Goal: Task Accomplishment & Management: Manage account settings

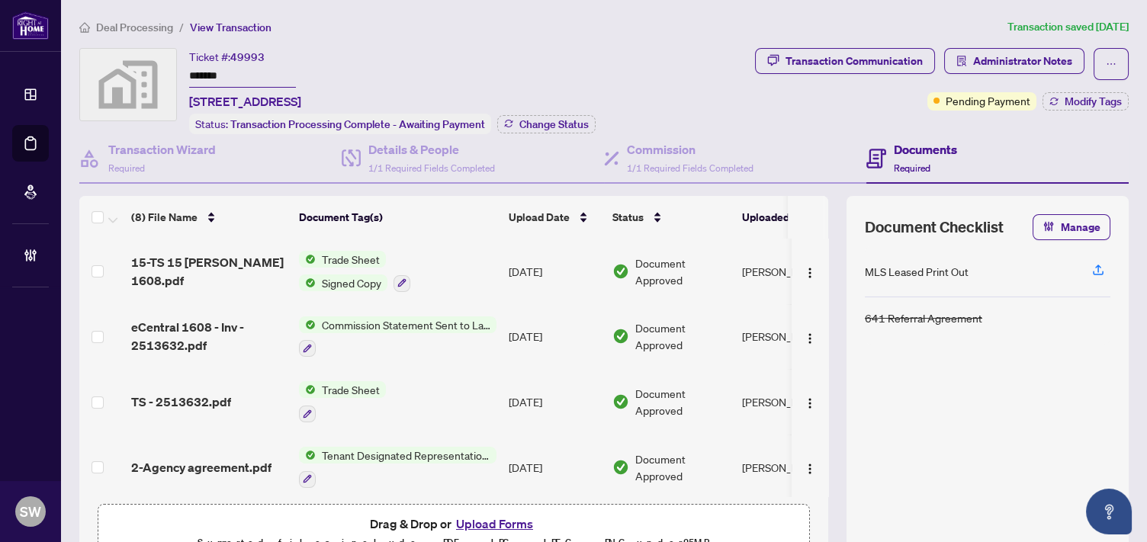
click at [138, 31] on span "Deal Processing" at bounding box center [134, 28] width 77 height 14
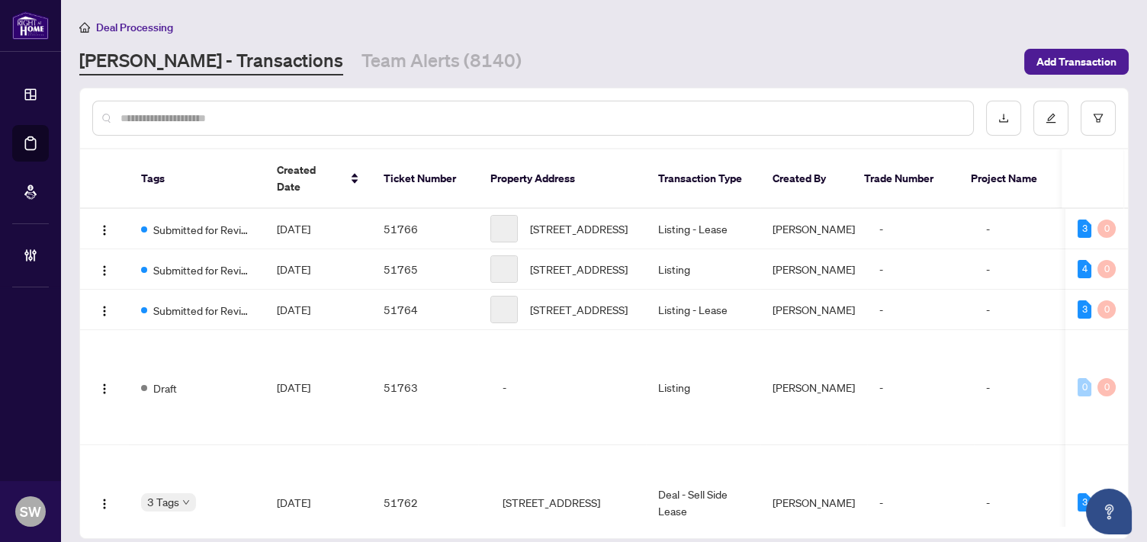
click at [189, 114] on input "text" at bounding box center [540, 118] width 840 height 17
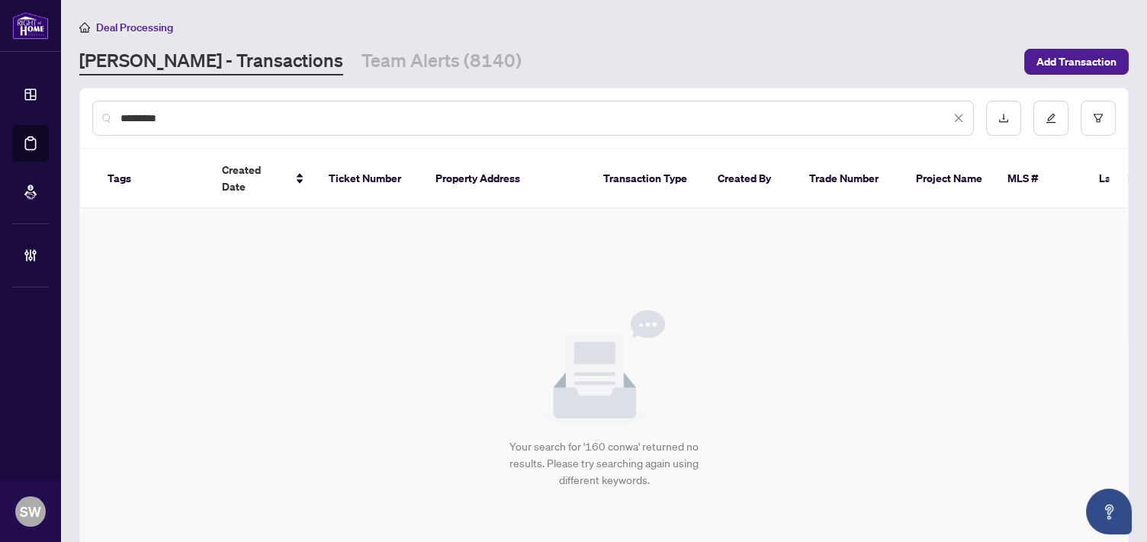
type input "*********"
click at [1093, 117] on icon "filter" at bounding box center [1098, 118] width 11 height 11
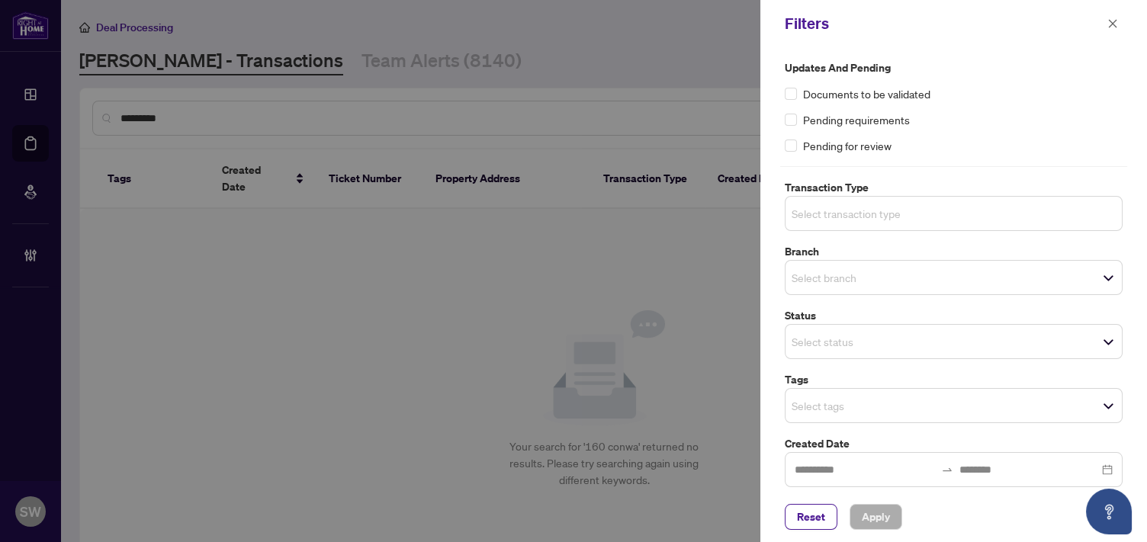
click at [851, 214] on input "search" at bounding box center [845, 213] width 107 height 18
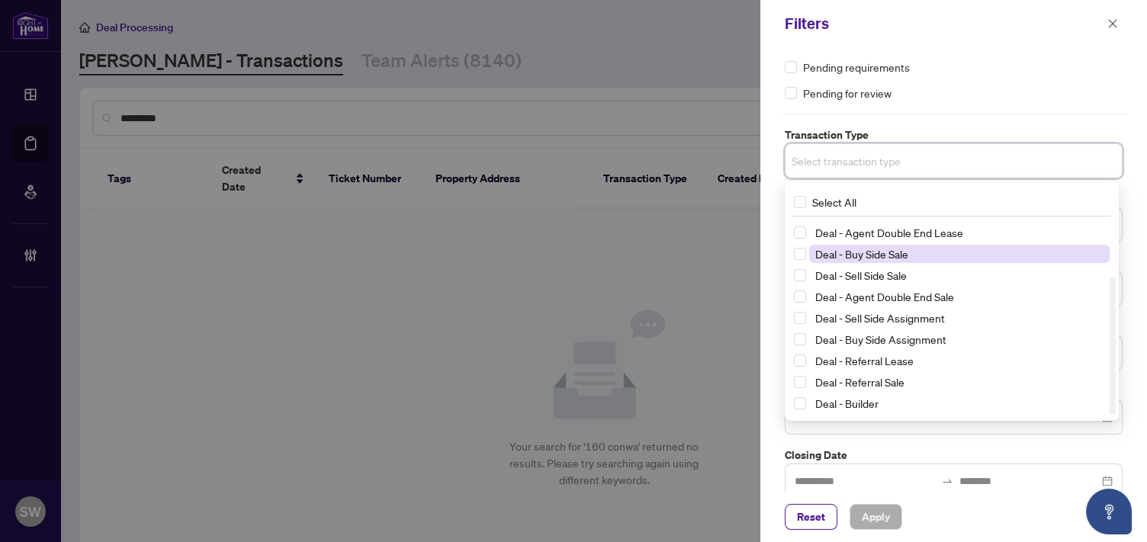
scroll to position [68, 0]
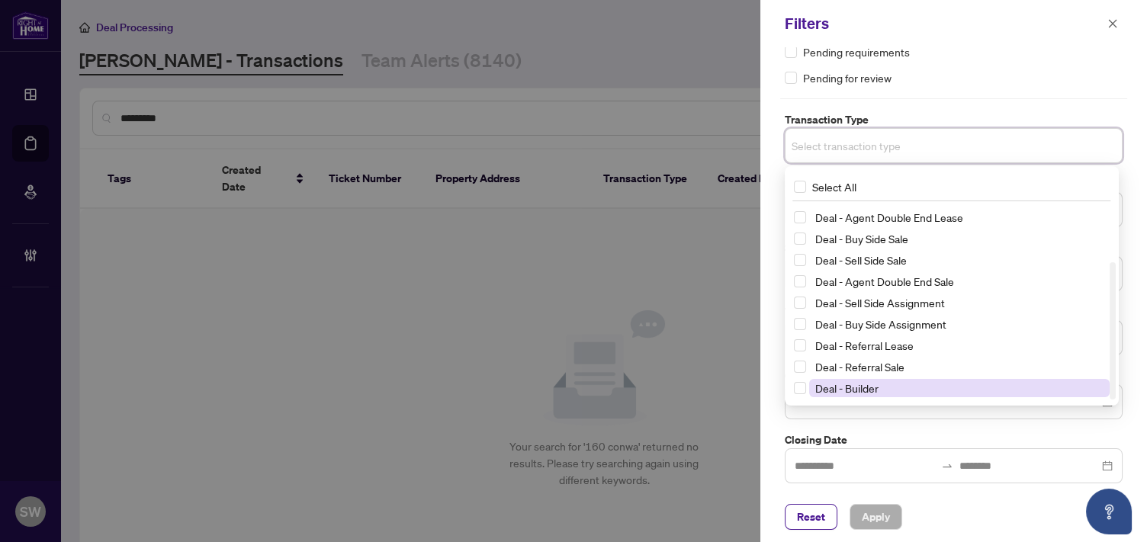
click at [876, 386] on span "Deal - Builder" at bounding box center [846, 388] width 63 height 14
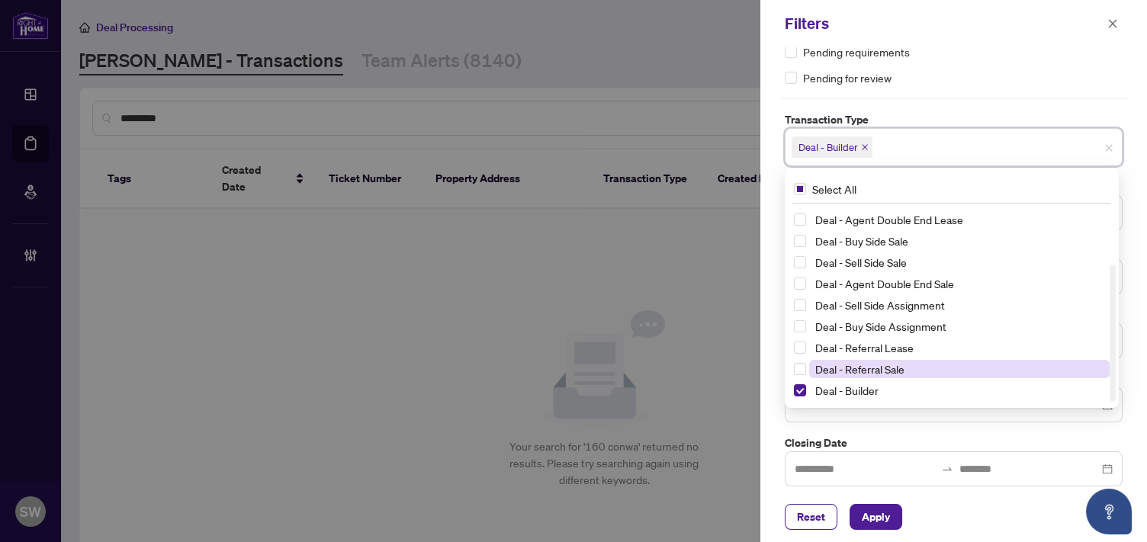
click at [878, 364] on span "Deal - Referral Sale" at bounding box center [859, 369] width 89 height 14
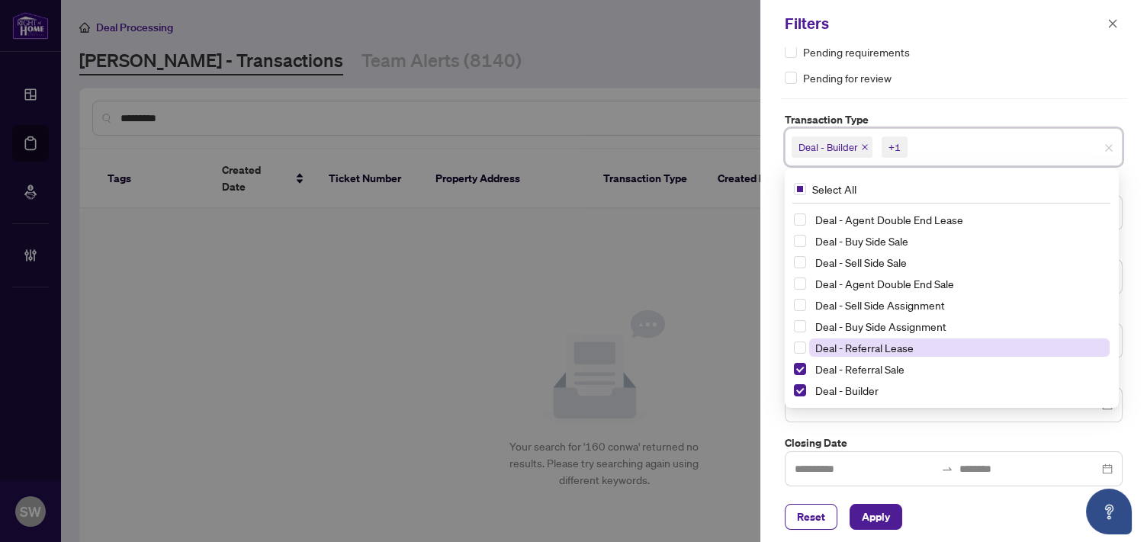
click at [880, 343] on span "Deal - Referral Lease" at bounding box center [864, 348] width 98 height 14
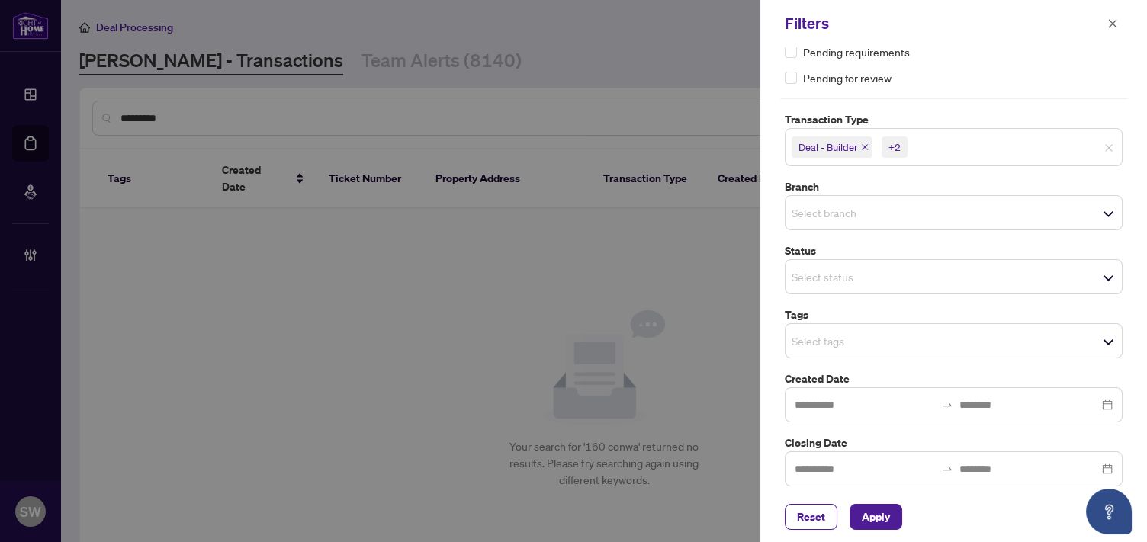
click at [979, 89] on div "Updates and Pending Documents to be validated Pending requirements Pending for …" at bounding box center [953, 239] width 347 height 495
click at [852, 275] on div "Select status Select All 1 Draft New Submission - Processing Pending Pending In…" at bounding box center [954, 276] width 338 height 35
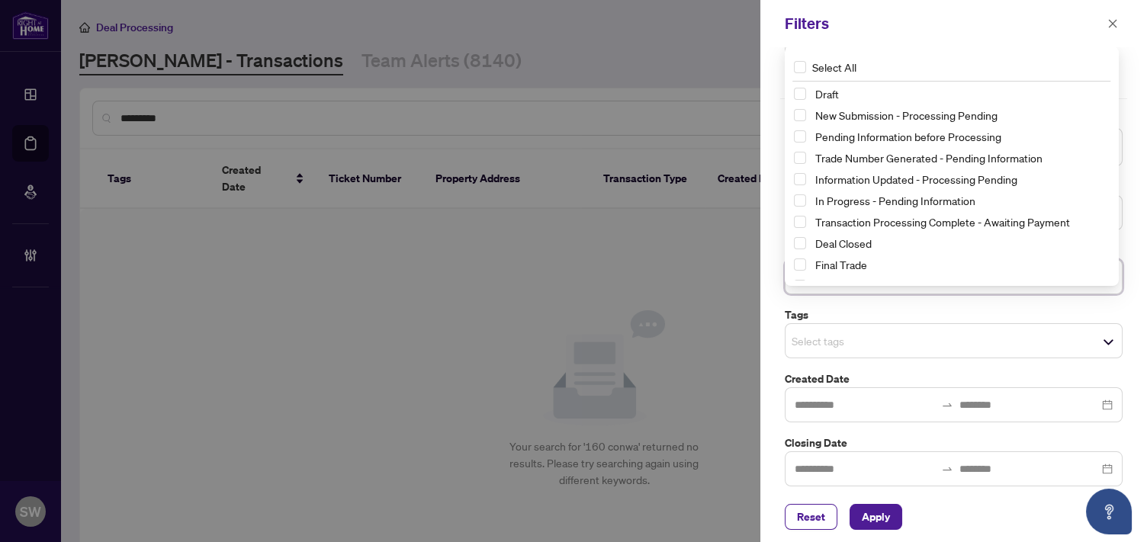
click at [917, 47] on div "Select All Draft New Submission - Processing Pending Pending Information before…" at bounding box center [952, 166] width 334 height 239
click at [880, 519] on span "Apply" at bounding box center [876, 517] width 28 height 24
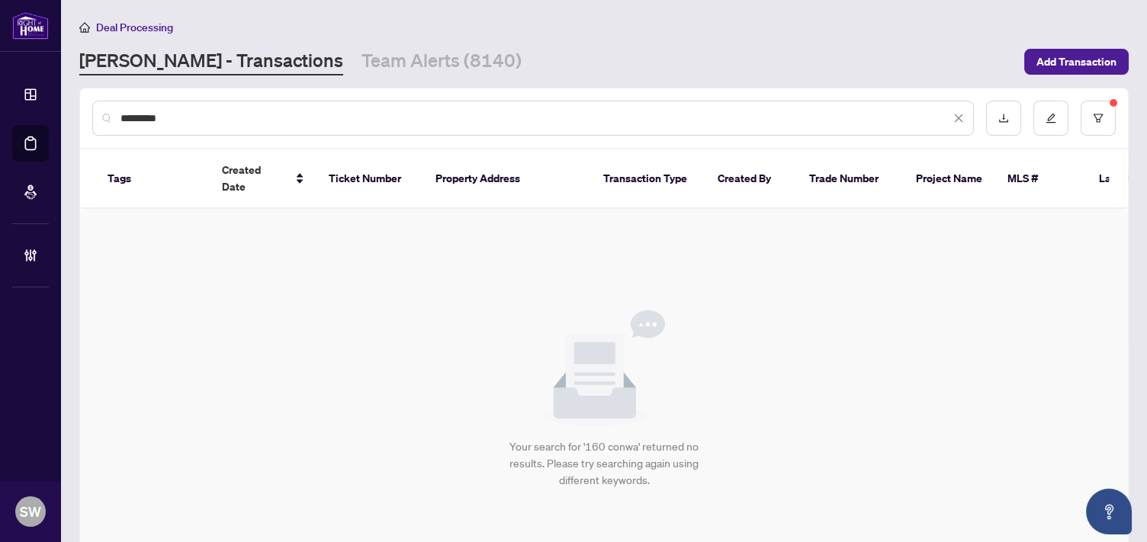
click at [147, 114] on input "*********" at bounding box center [535, 118] width 830 height 17
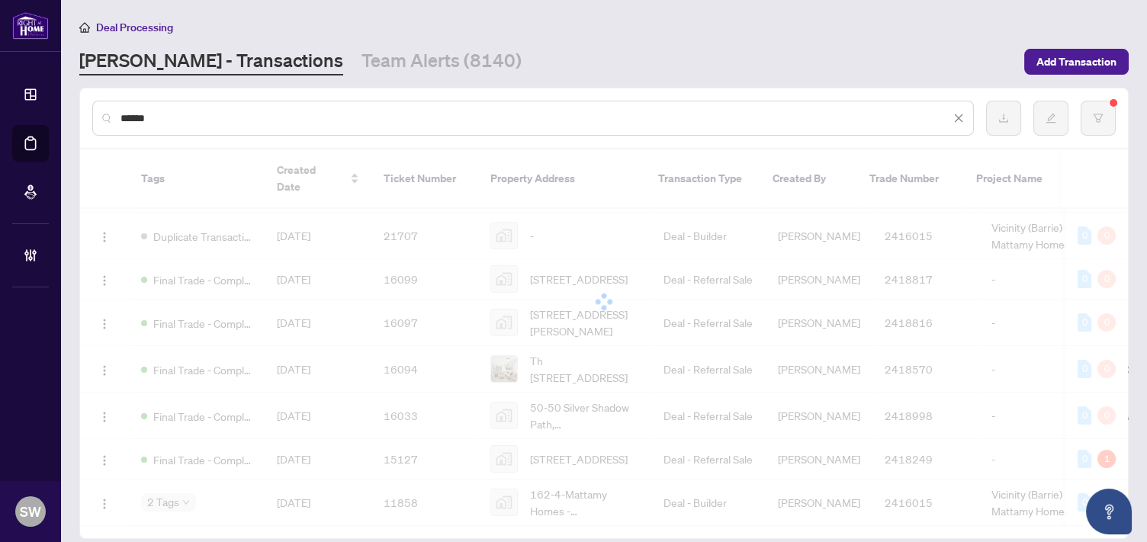
scroll to position [0, 0]
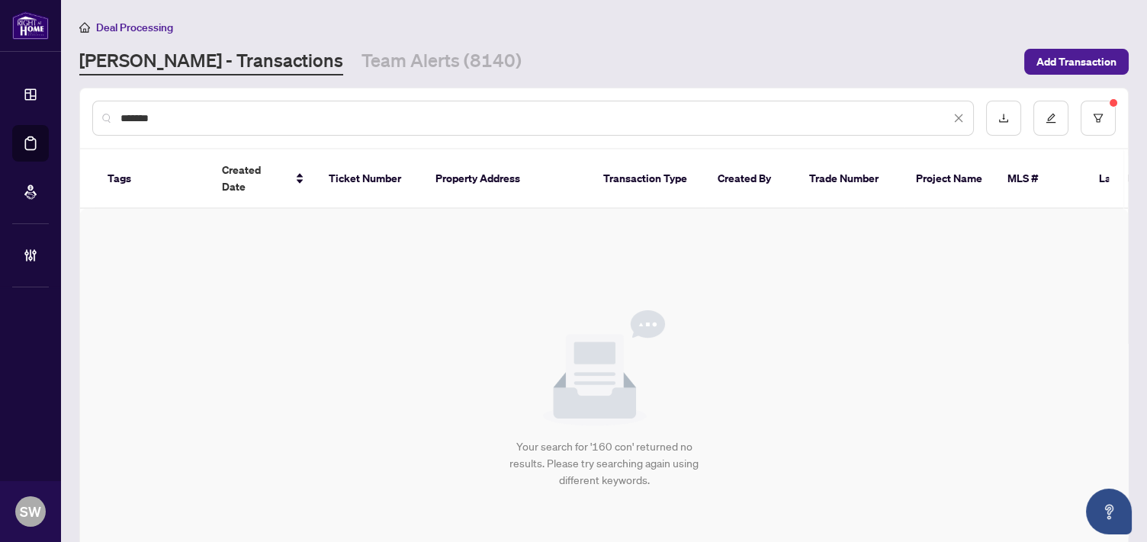
drag, startPoint x: 188, startPoint y: 121, endPoint x: 115, endPoint y: 110, distance: 73.3
click at [115, 110] on div "*******" at bounding box center [533, 118] width 882 height 35
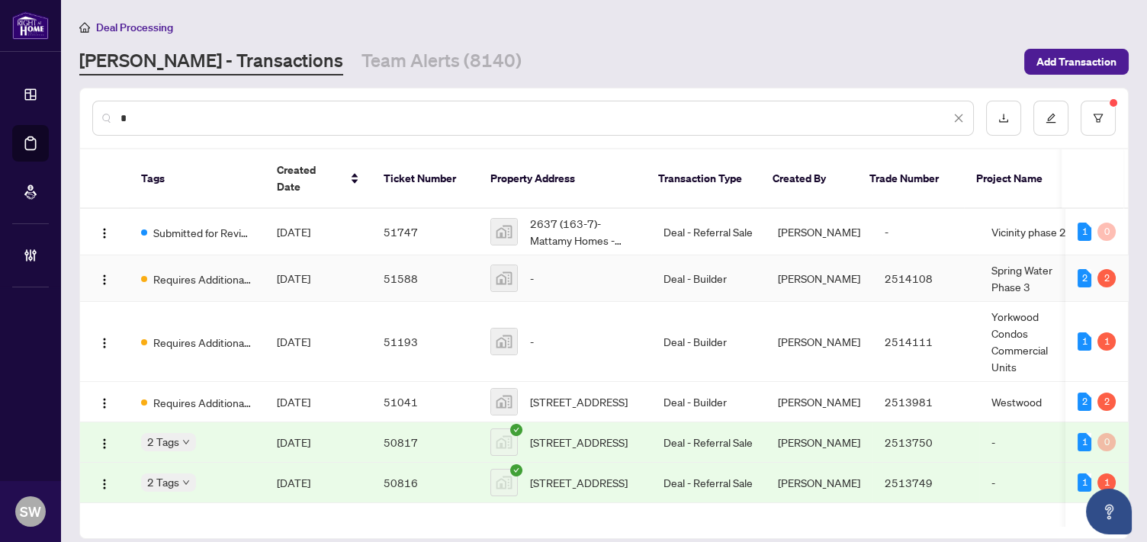
type input "*"
click at [387, 263] on td "51588" at bounding box center [424, 278] width 107 height 47
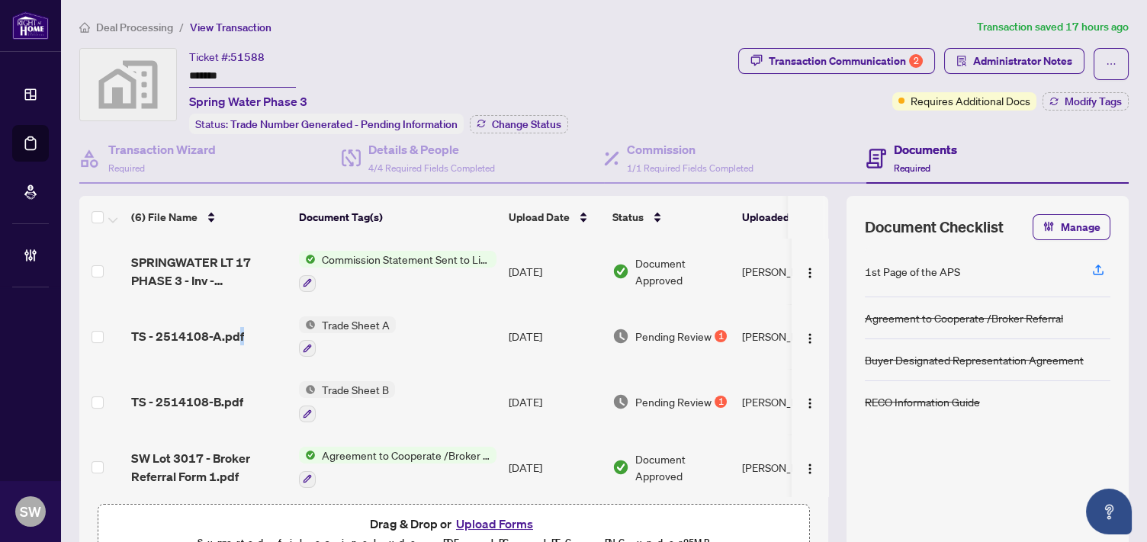
drag, startPoint x: 239, startPoint y: 332, endPoint x: 249, endPoint y: 327, distance: 11.9
click at [249, 327] on div "TS - 2514108-A.pdf" at bounding box center [209, 336] width 156 height 18
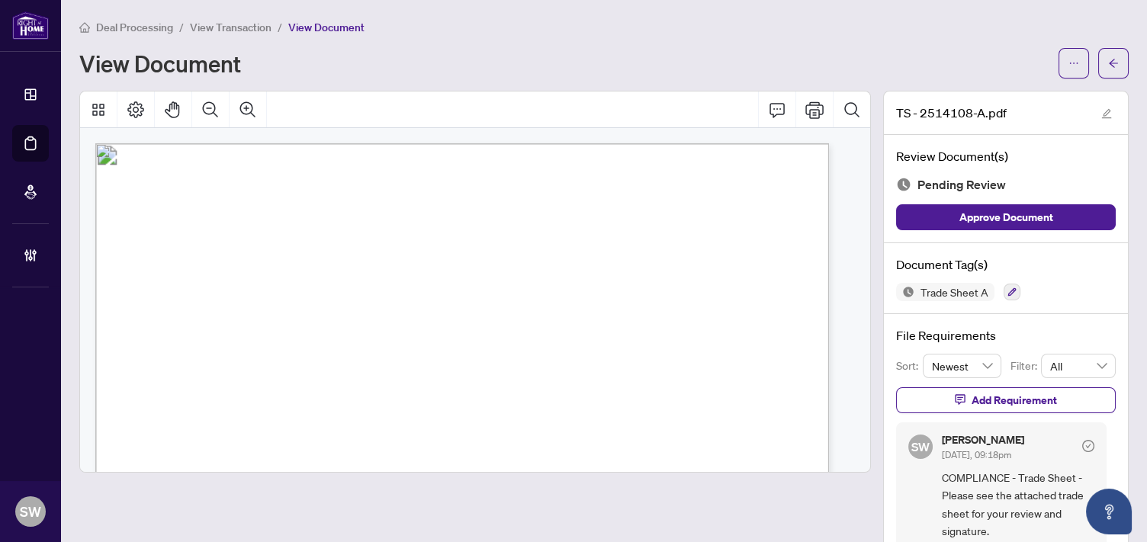
click at [153, 31] on span "Deal Processing" at bounding box center [134, 28] width 77 height 14
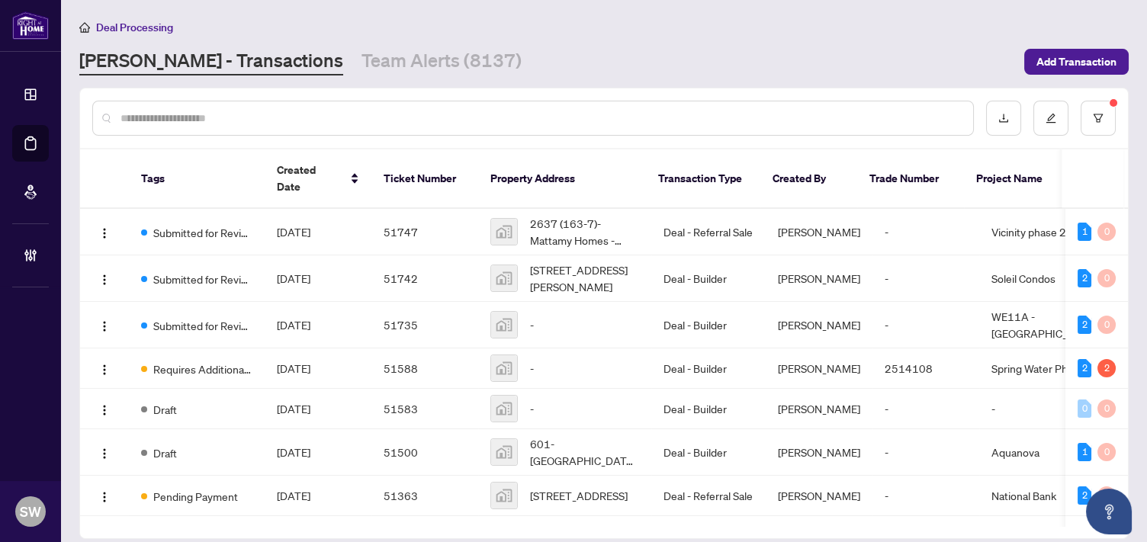
click at [215, 129] on div at bounding box center [533, 118] width 882 height 35
click at [213, 116] on input "text" at bounding box center [540, 118] width 840 height 17
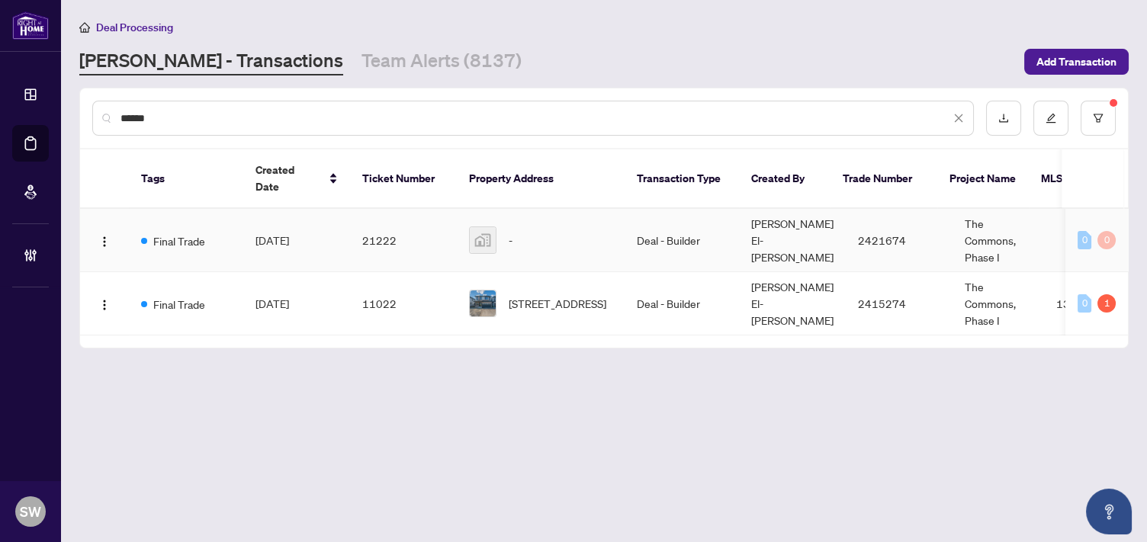
type input "******"
click at [289, 233] on span "[DATE]" at bounding box center [272, 240] width 34 height 14
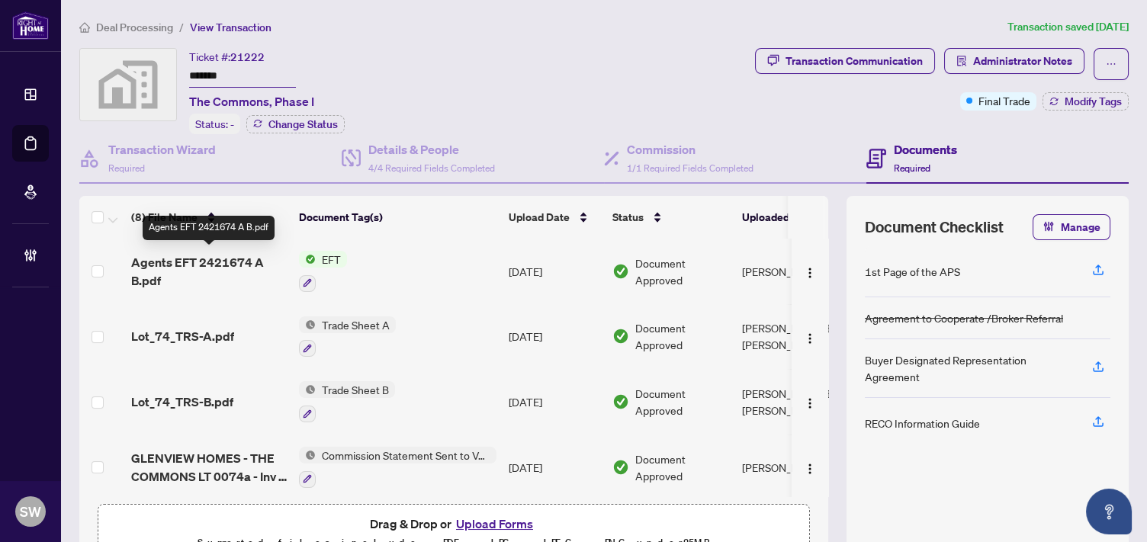
click at [209, 262] on span "Agents EFT 2421674 A B.pdf" at bounding box center [209, 271] width 156 height 37
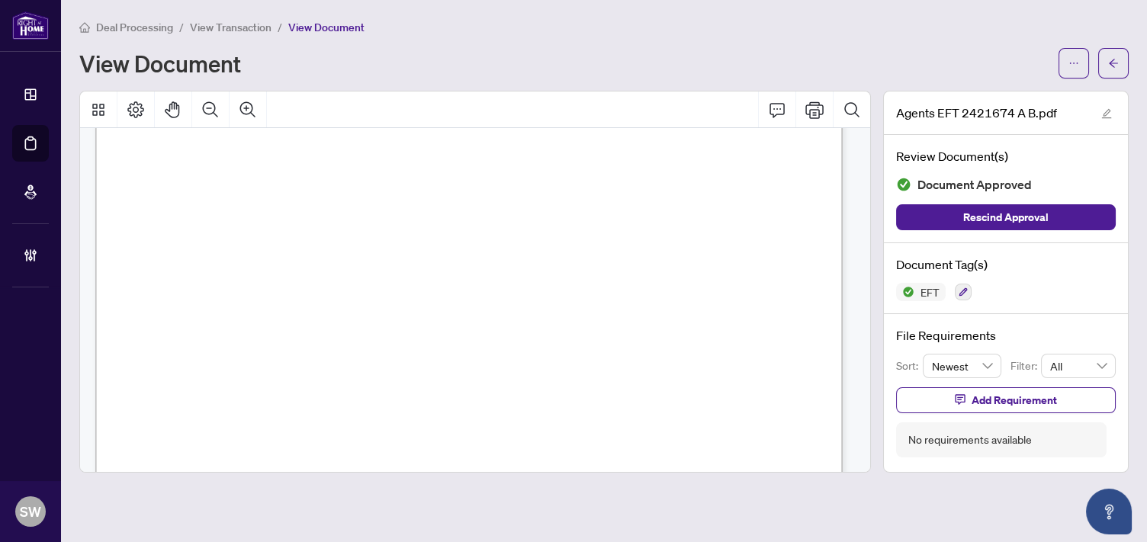
scroll to position [230, 0]
click at [1108, 69] on span "button" at bounding box center [1113, 63] width 11 height 24
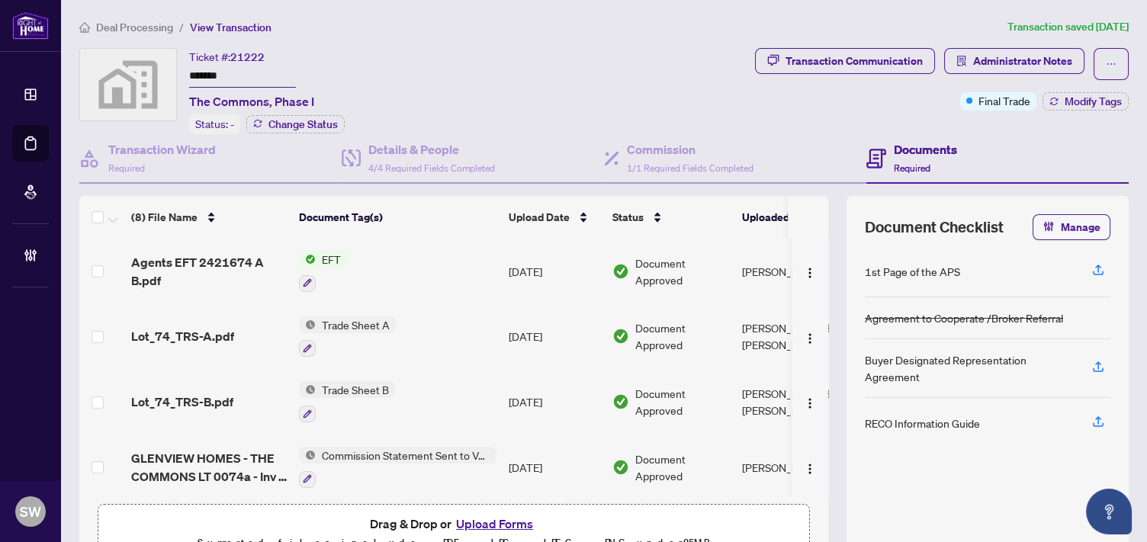
click at [238, 329] on div "Lot_74_TRS-A.pdf" at bounding box center [209, 336] width 156 height 18
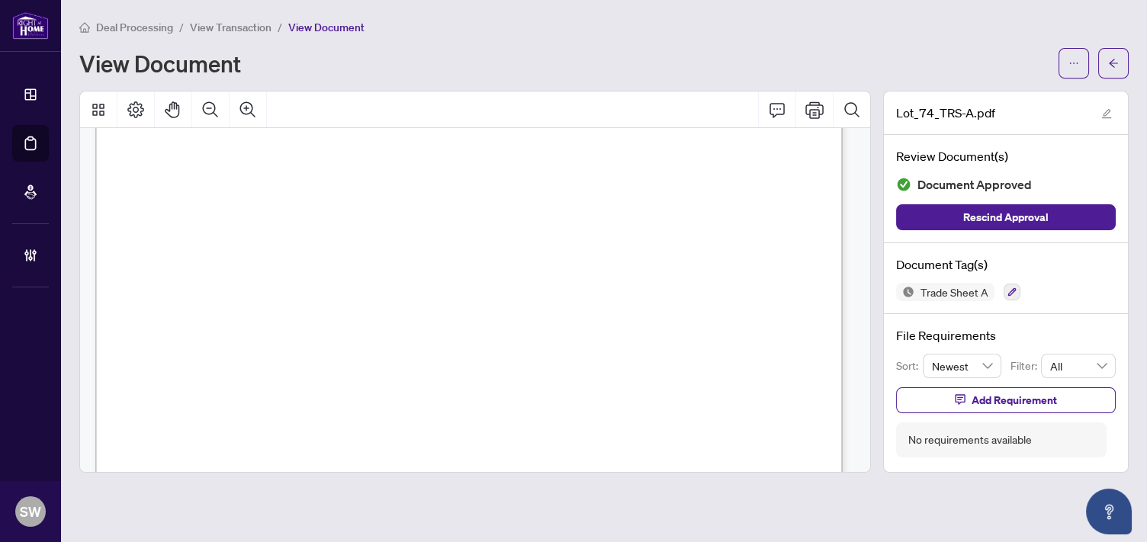
scroll to position [85, 0]
click at [1113, 68] on span "button" at bounding box center [1113, 63] width 11 height 24
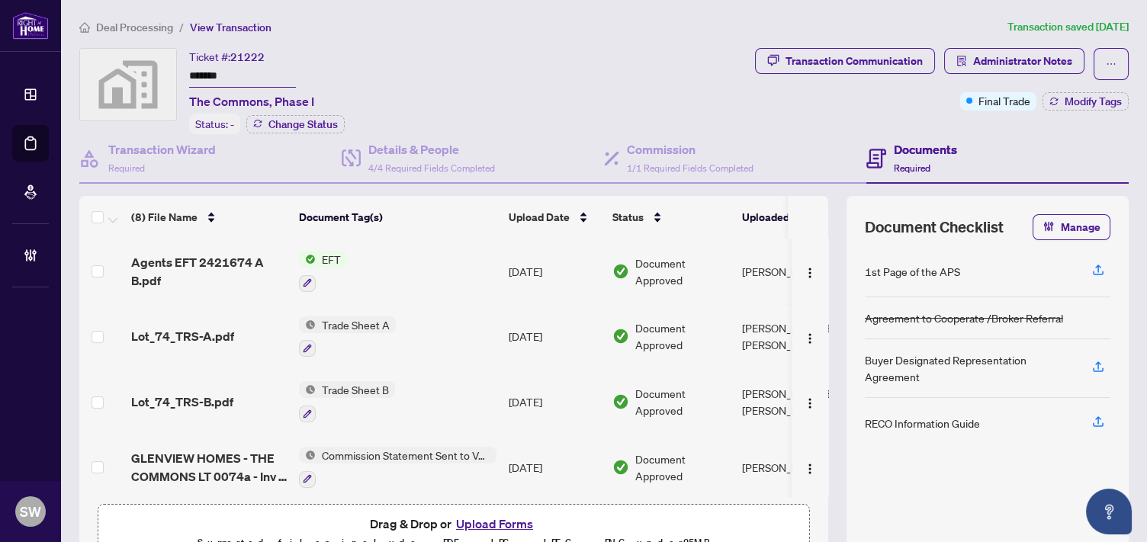
click at [140, 27] on span "Deal Processing" at bounding box center [134, 28] width 77 height 14
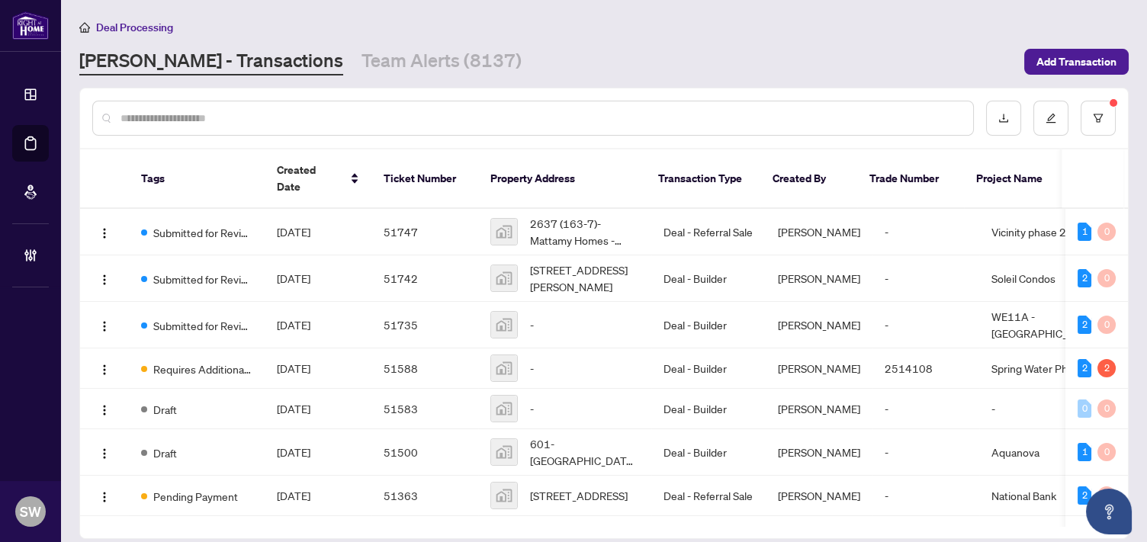
click at [190, 117] on input "text" at bounding box center [540, 118] width 840 height 17
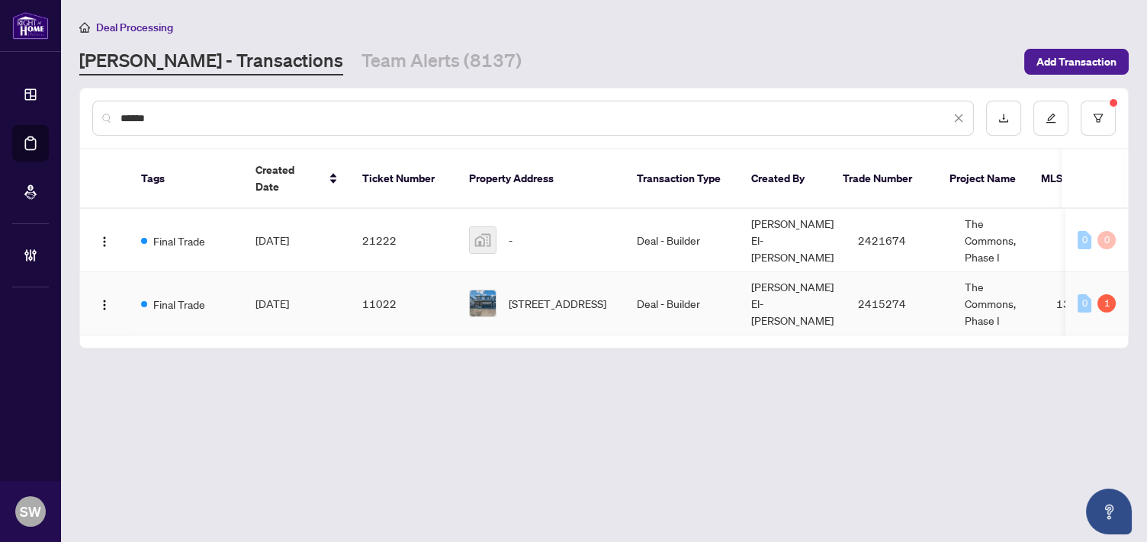
type input "******"
click at [274, 297] on span "[DATE]" at bounding box center [272, 304] width 34 height 14
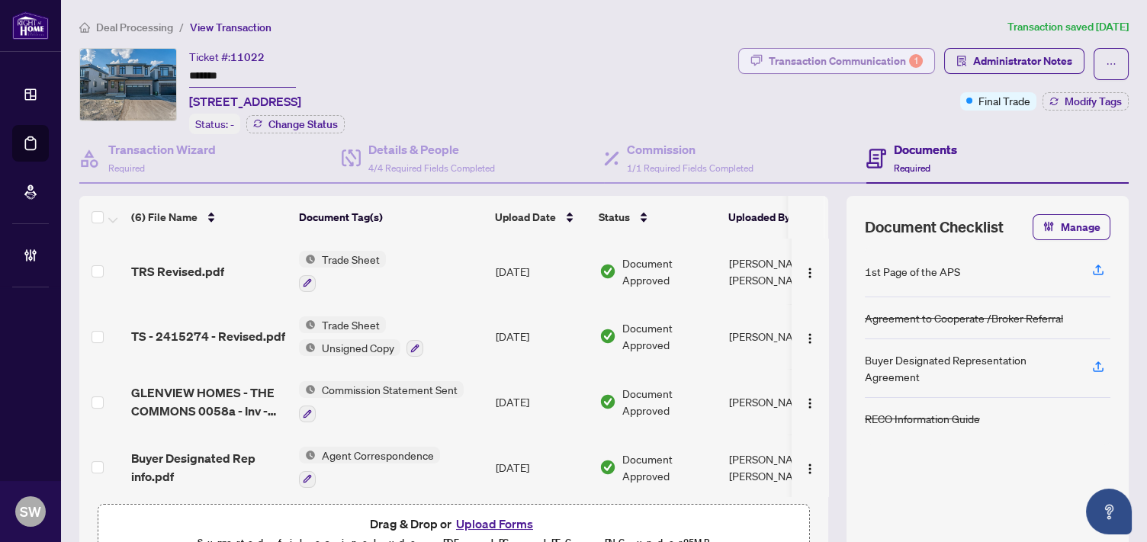
click at [770, 65] on div "Transaction Communication 1" at bounding box center [846, 61] width 154 height 24
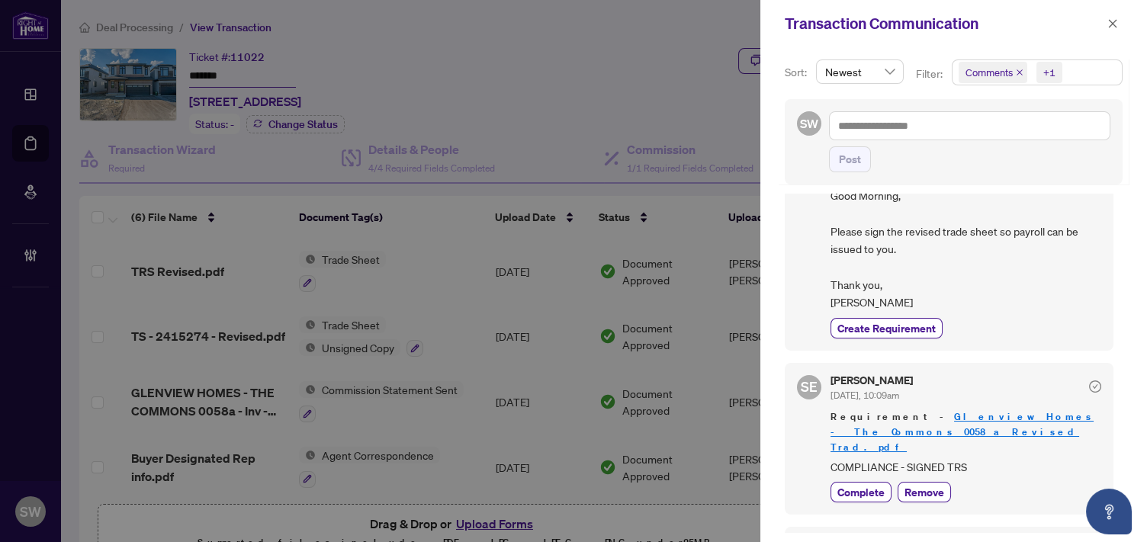
scroll to position [169, 0]
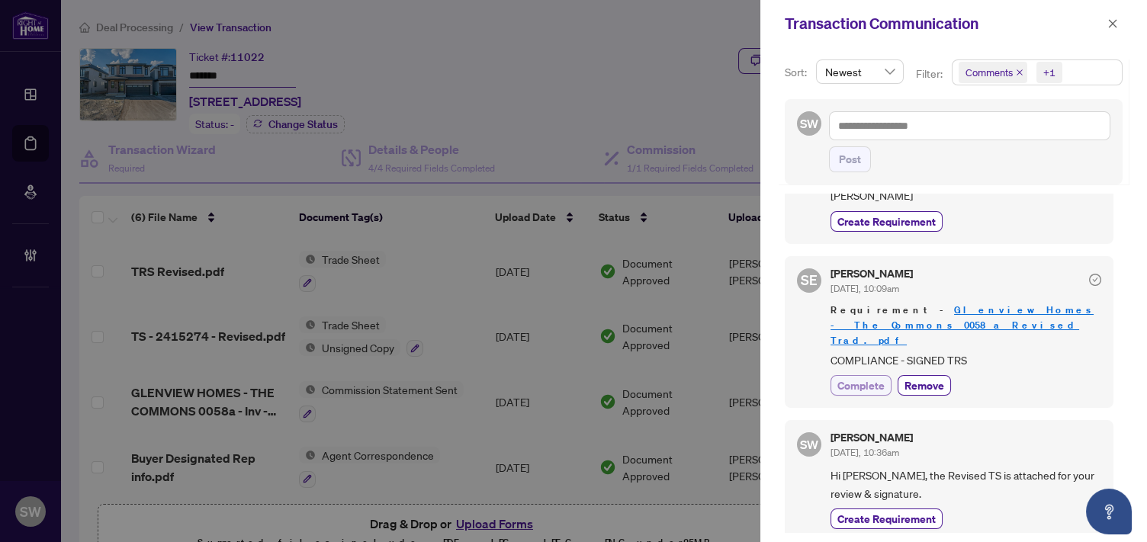
click at [873, 377] on span "Complete" at bounding box center [860, 385] width 47 height 16
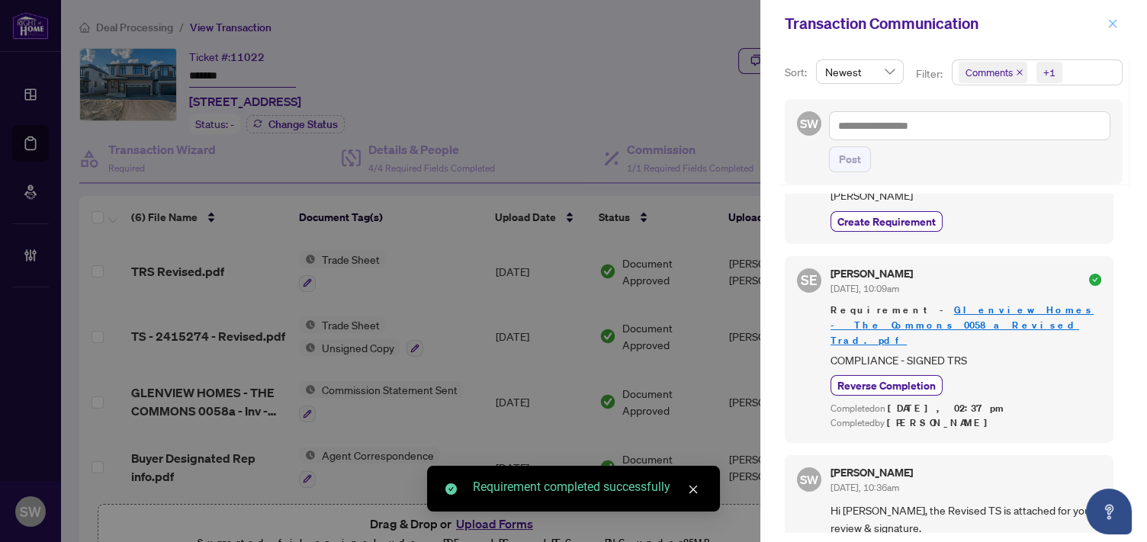
click at [1118, 26] on button "button" at bounding box center [1113, 23] width 20 height 18
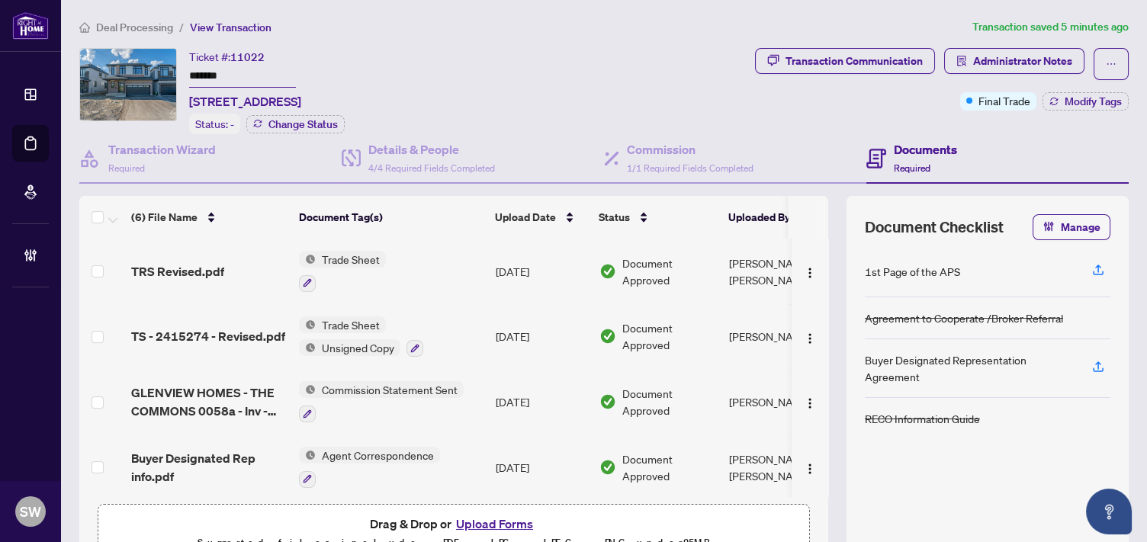
click at [153, 26] on span "Deal Processing" at bounding box center [134, 28] width 77 height 14
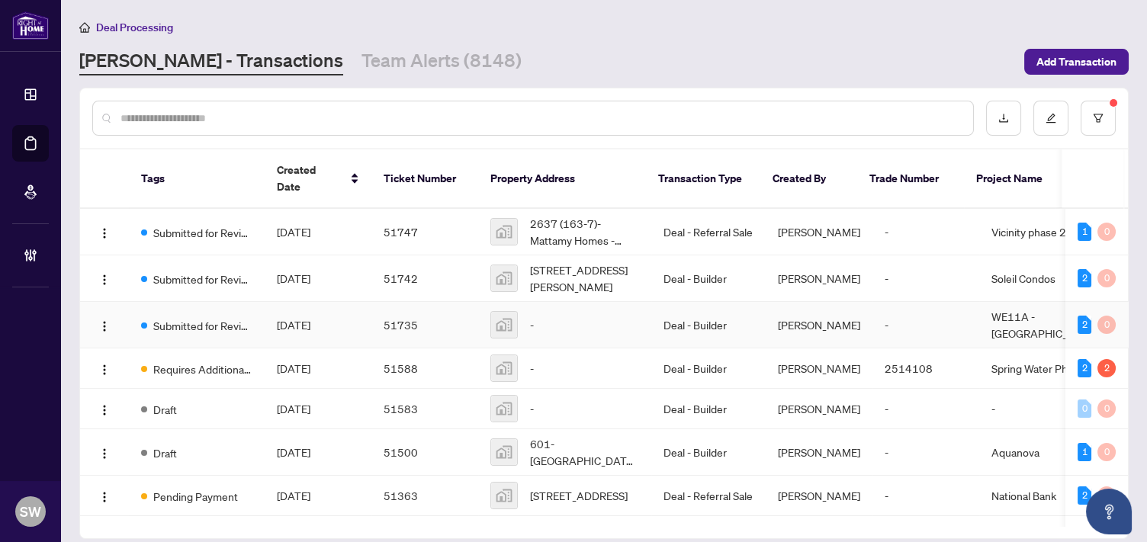
scroll to position [85, 0]
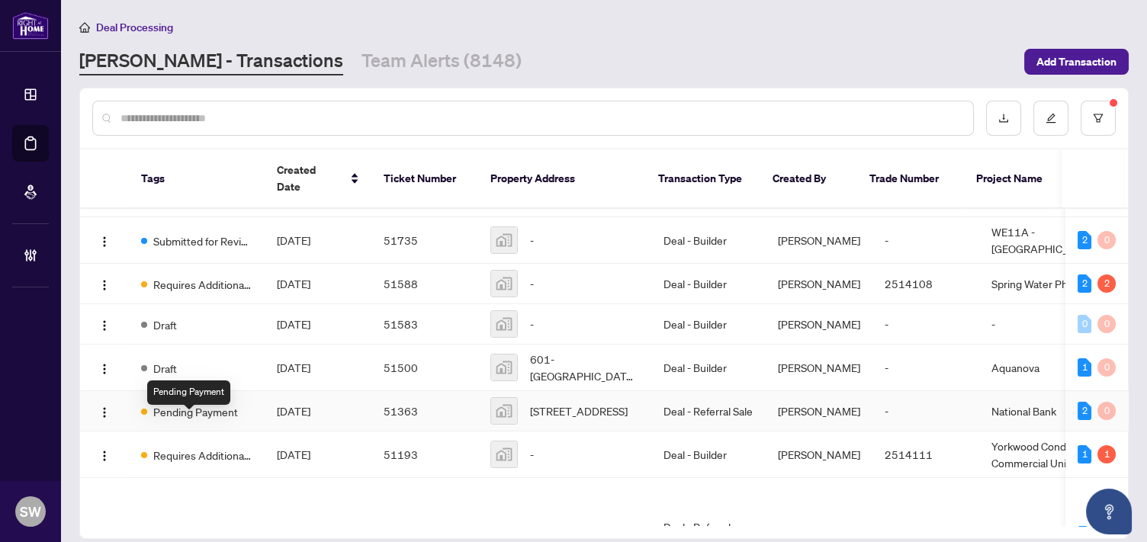
click at [234, 420] on span "Pending Payment" at bounding box center [195, 411] width 85 height 17
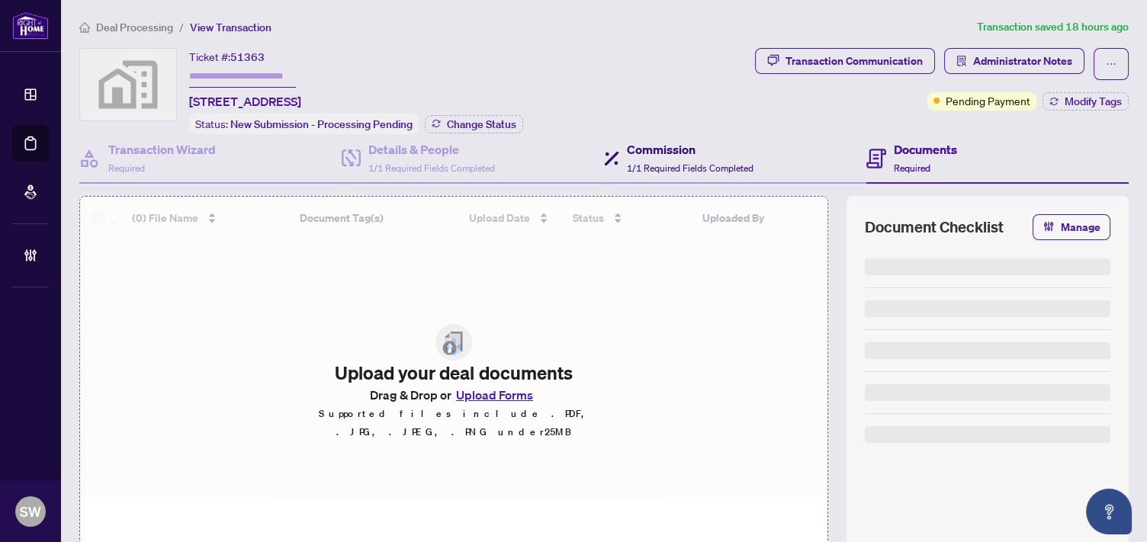
click at [680, 168] on span "1/1 Required Fields Completed" at bounding box center [690, 167] width 127 height 11
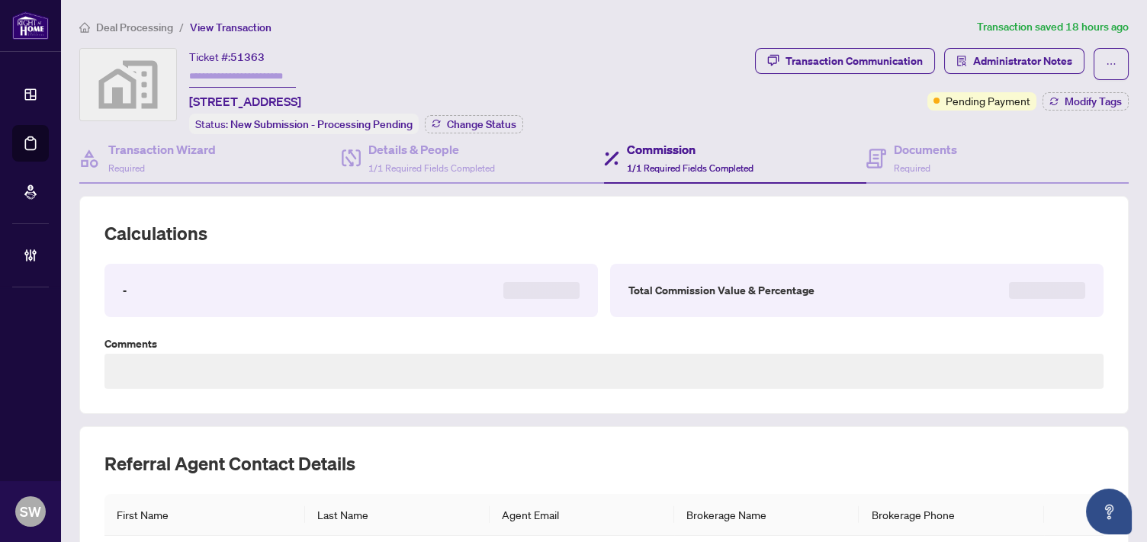
type textarea "**********"
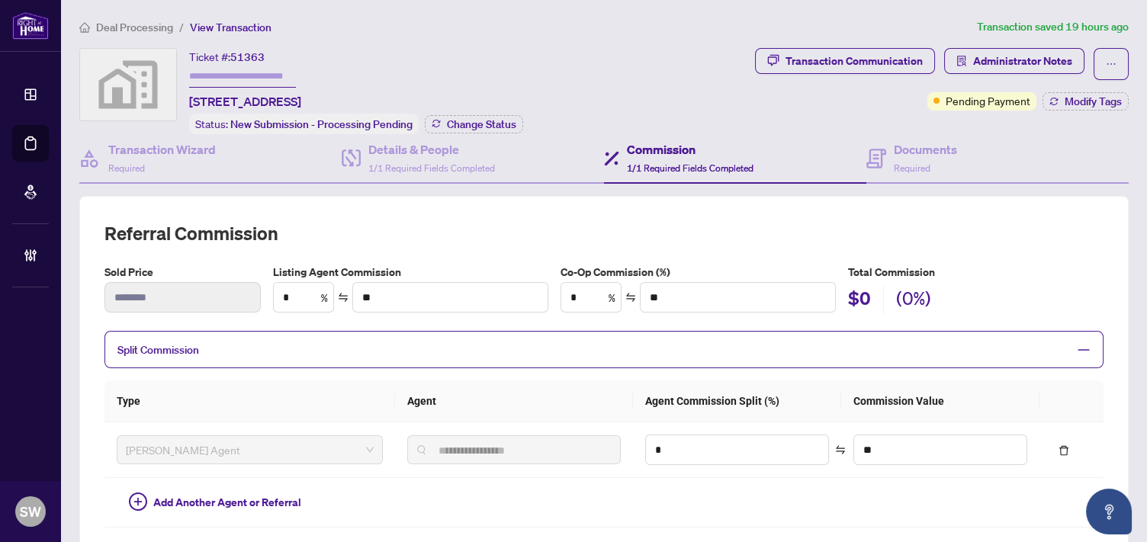
click at [158, 24] on span "Deal Processing" at bounding box center [134, 28] width 77 height 14
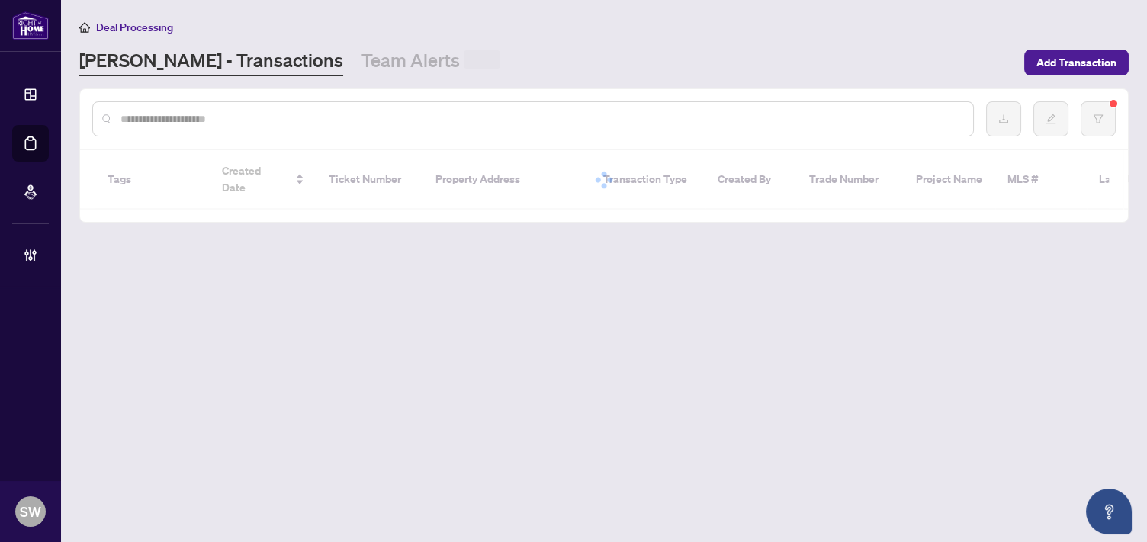
click at [242, 117] on input "text" at bounding box center [540, 119] width 840 height 17
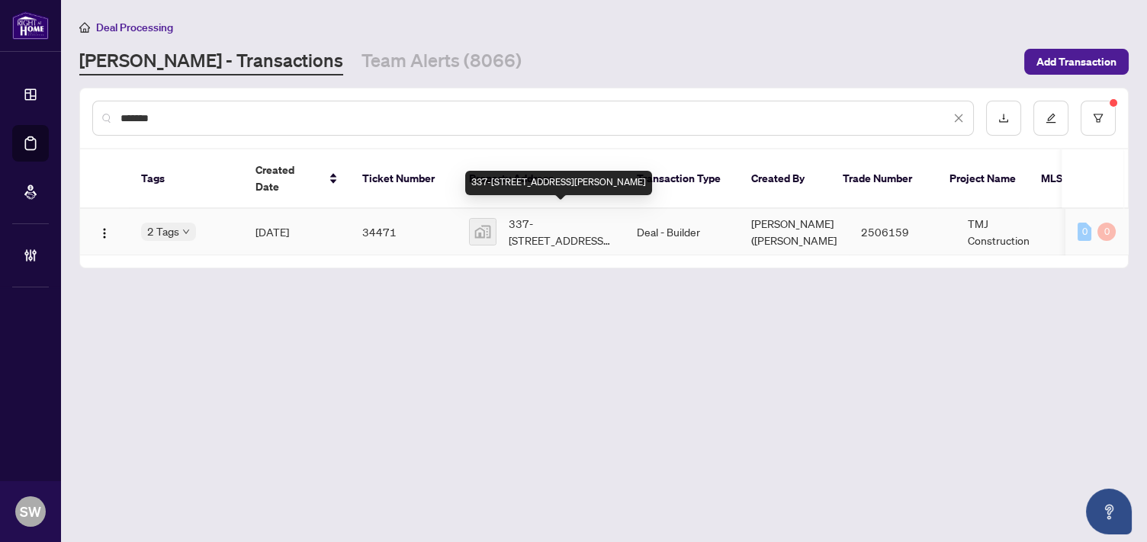
type input "*******"
click at [605, 219] on span "337-[STREET_ADDRESS][PERSON_NAME]" at bounding box center [561, 232] width 104 height 34
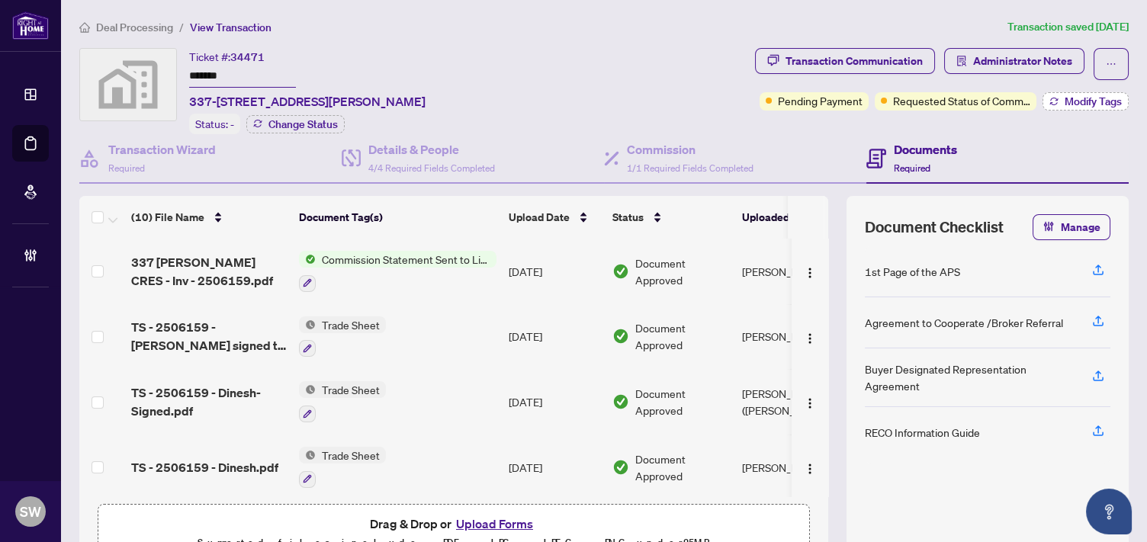
click at [1081, 100] on span "Modify Tags" at bounding box center [1093, 101] width 57 height 11
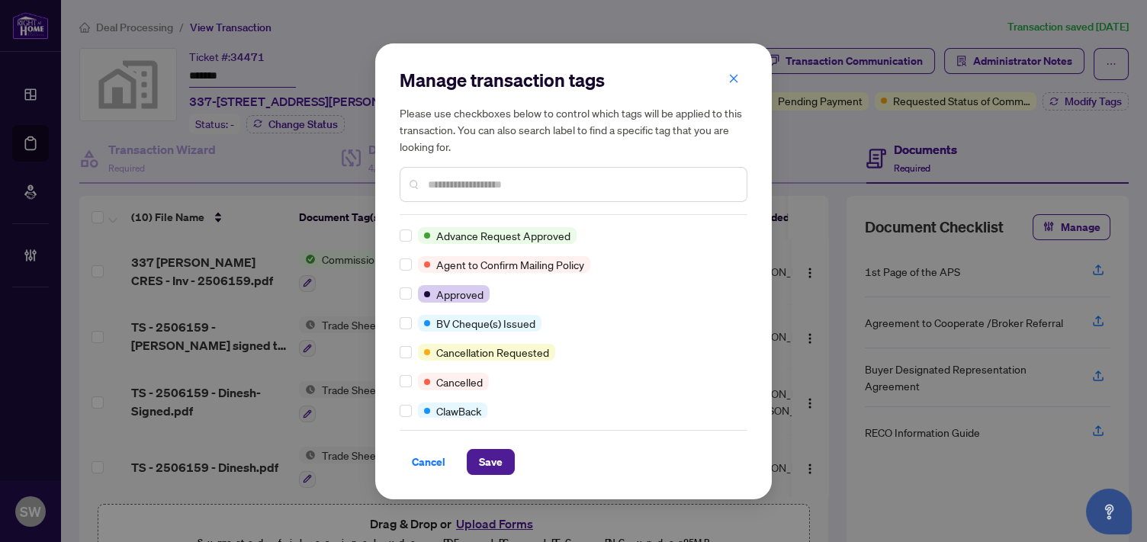
click at [463, 179] on input "text" at bounding box center [581, 184] width 307 height 17
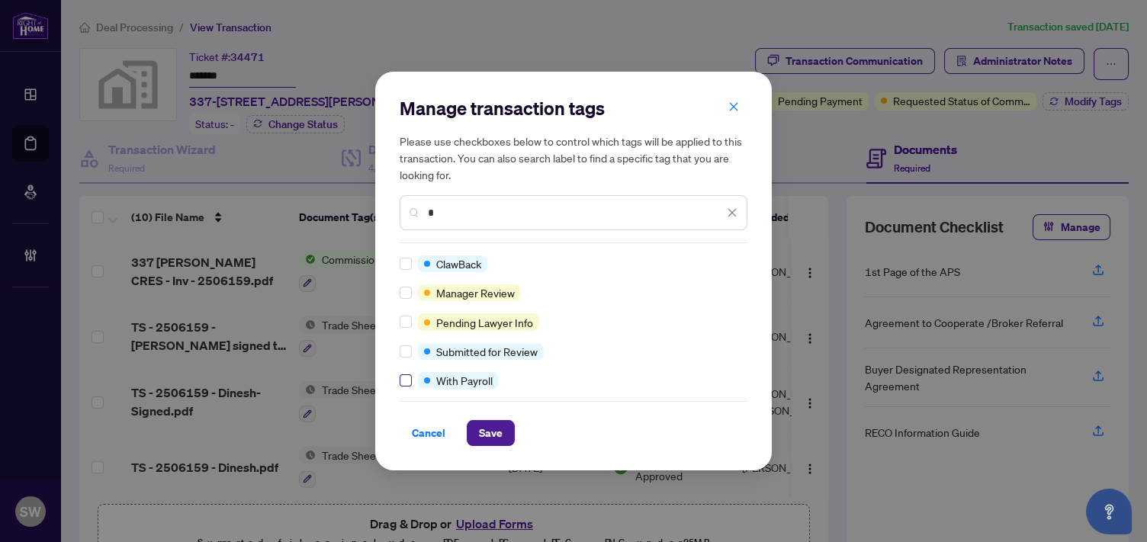
type input "*"
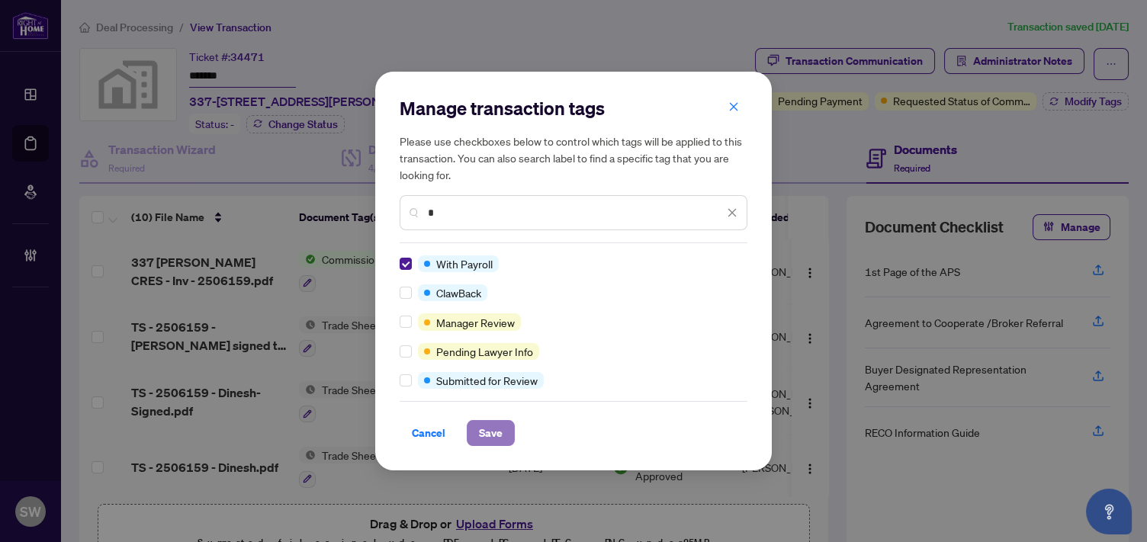
click at [482, 432] on span "Save" at bounding box center [491, 433] width 24 height 24
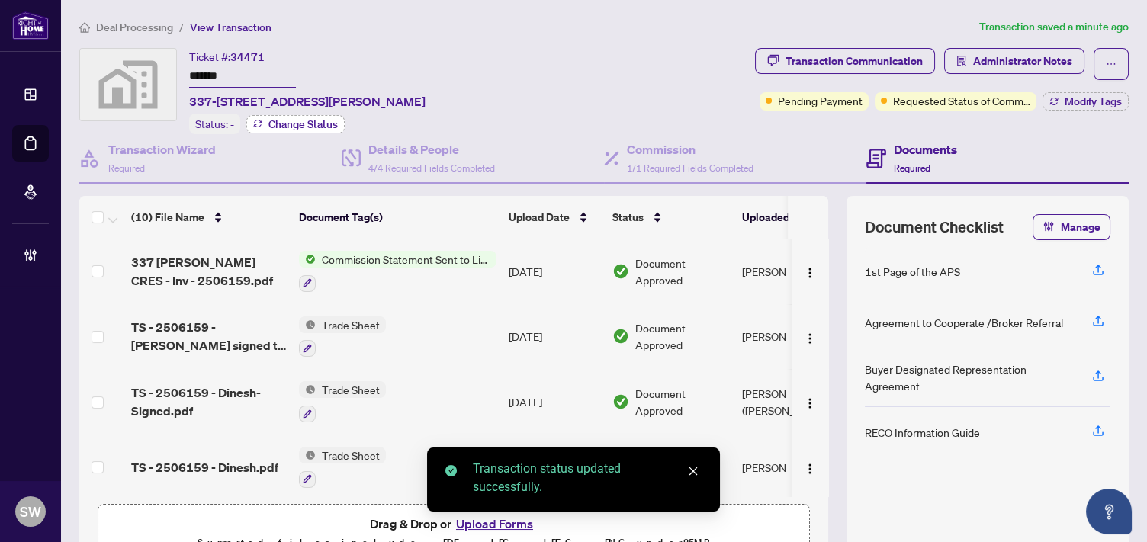
click at [299, 124] on span "Change Status" at bounding box center [302, 124] width 69 height 11
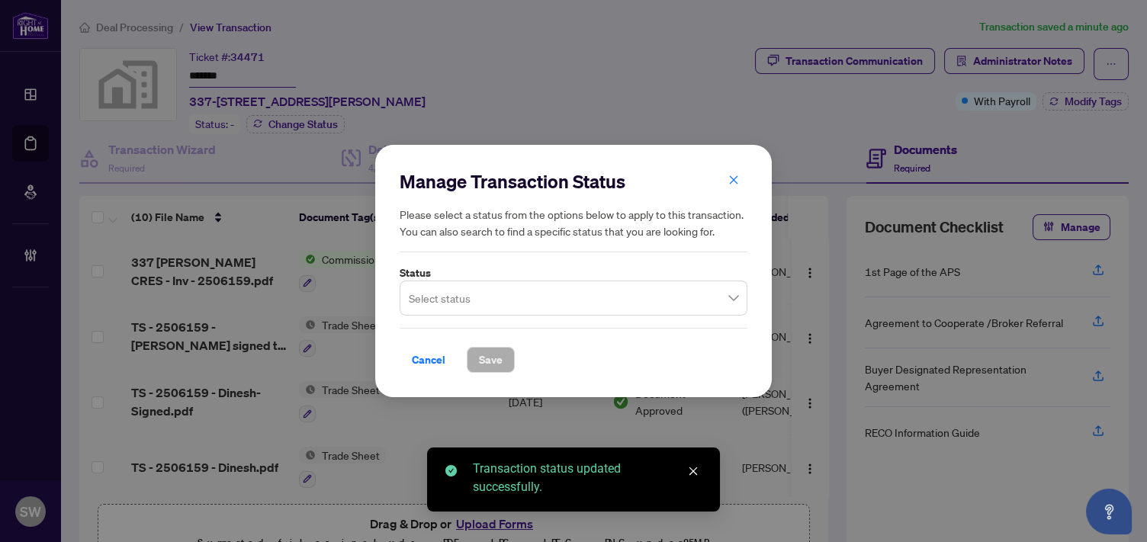
click at [481, 301] on input "search" at bounding box center [567, 301] width 316 height 34
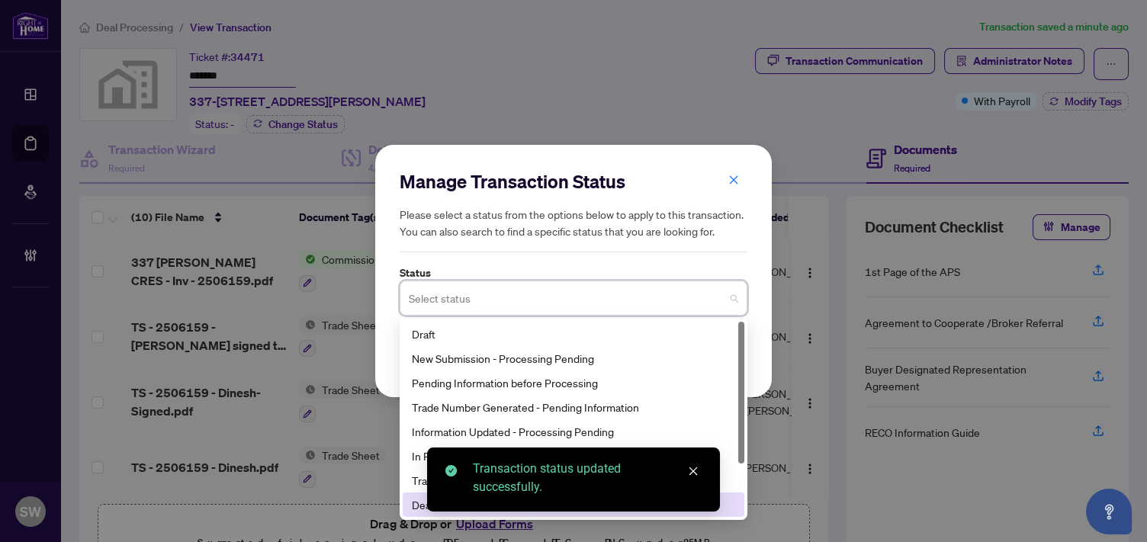
click at [413, 509] on div "Deal Closed" at bounding box center [573, 504] width 323 height 17
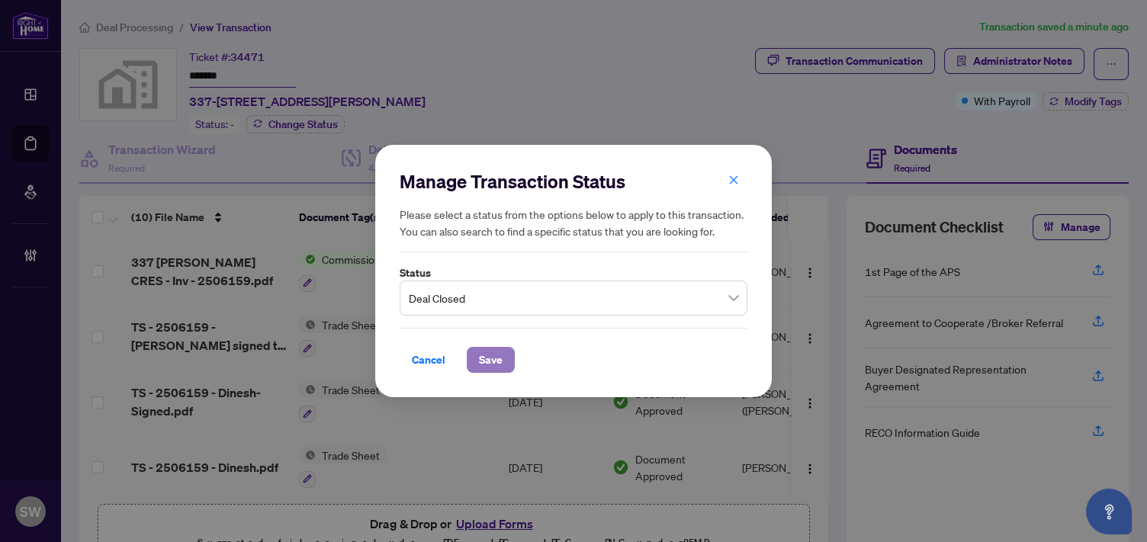
click at [500, 353] on span "Save" at bounding box center [491, 360] width 24 height 24
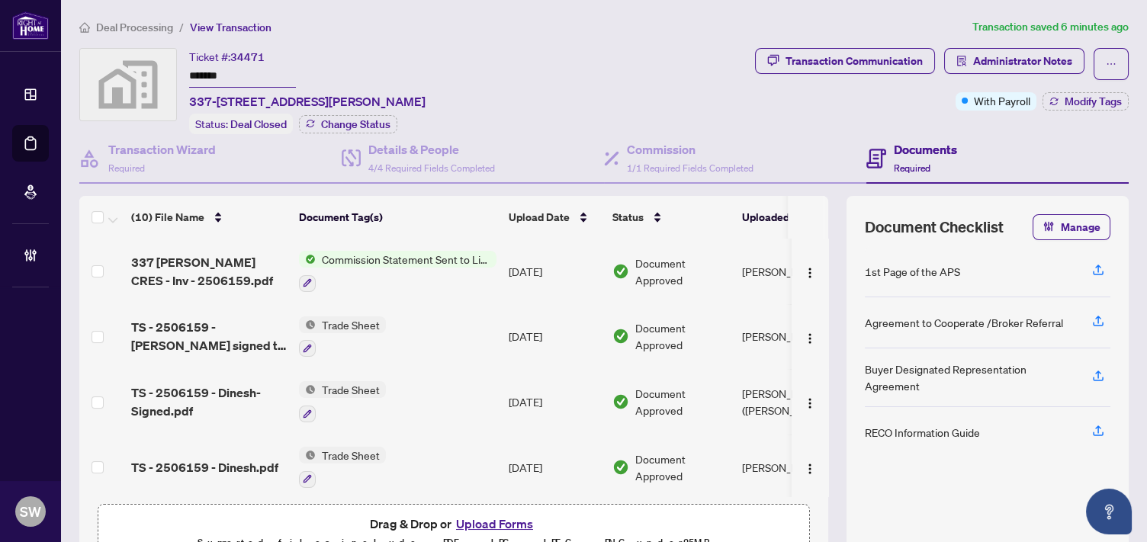
click at [347, 23] on ol "Deal Processing / View Transaction" at bounding box center [522, 27] width 887 height 18
click at [151, 30] on span "Deal Processing" at bounding box center [134, 28] width 77 height 14
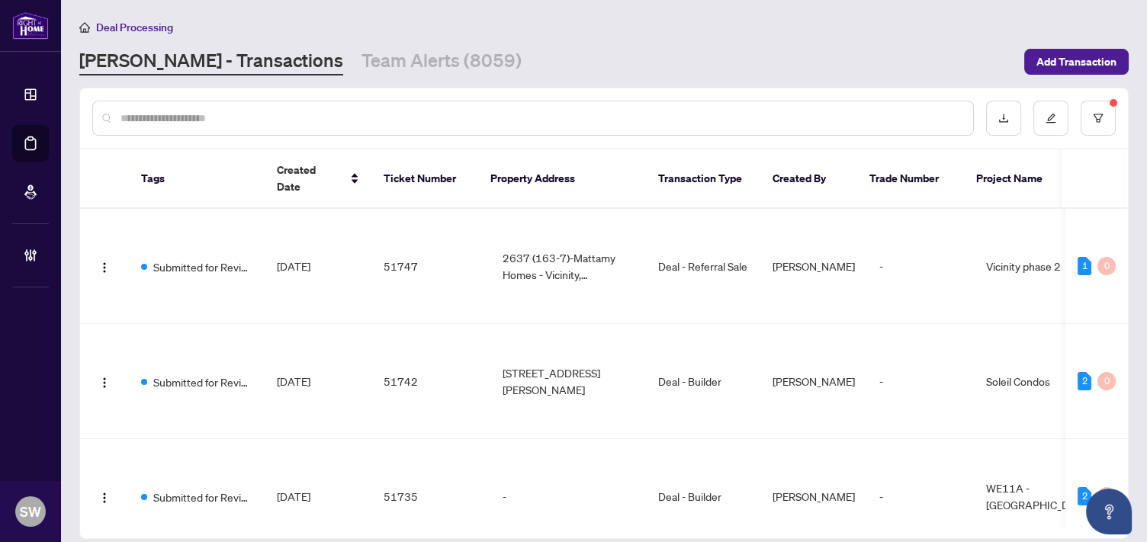
click at [166, 114] on input "text" at bounding box center [540, 118] width 840 height 17
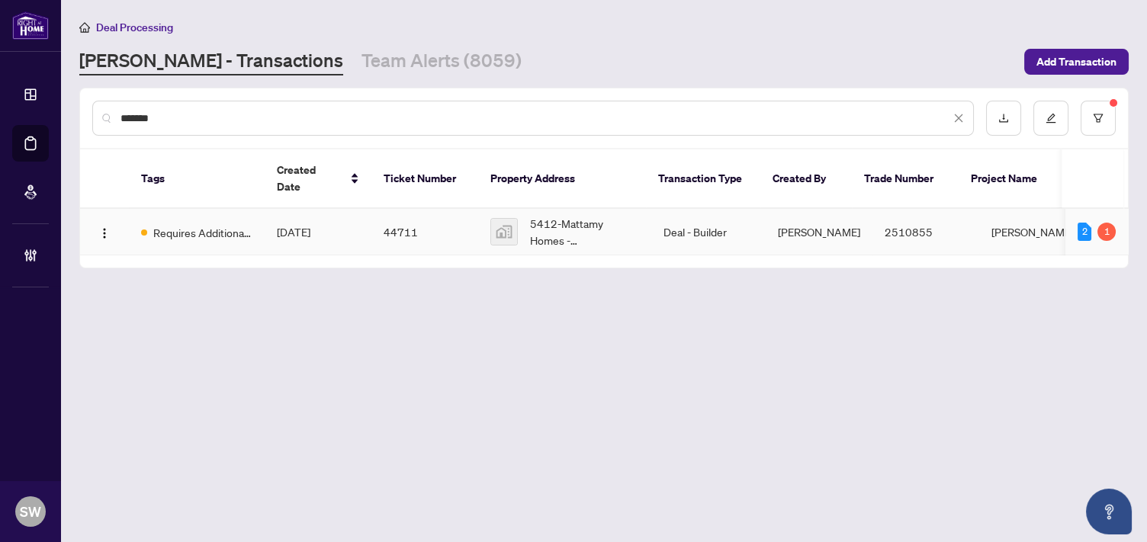
type input "*******"
click at [248, 224] on span "Requires Additional Docs" at bounding box center [202, 232] width 99 height 17
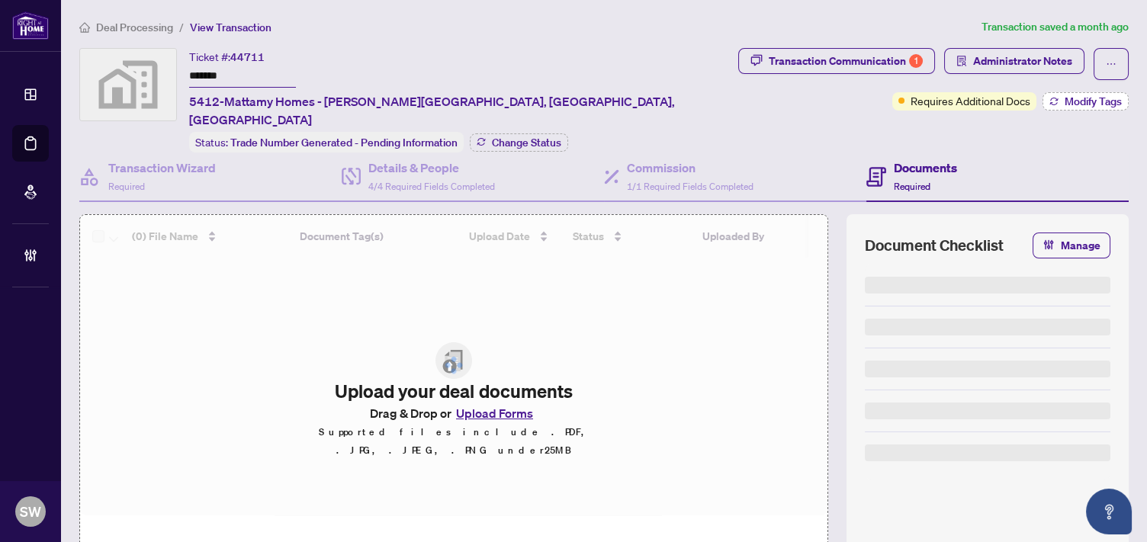
click at [1071, 101] on span "Modify Tags" at bounding box center [1093, 101] width 57 height 11
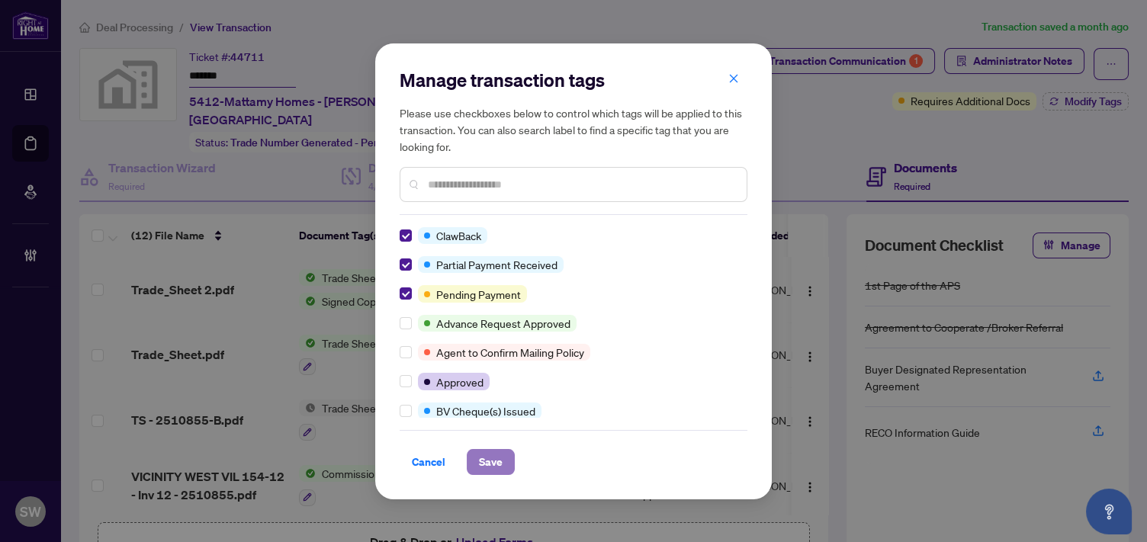
click at [499, 459] on span "Save" at bounding box center [491, 462] width 24 height 24
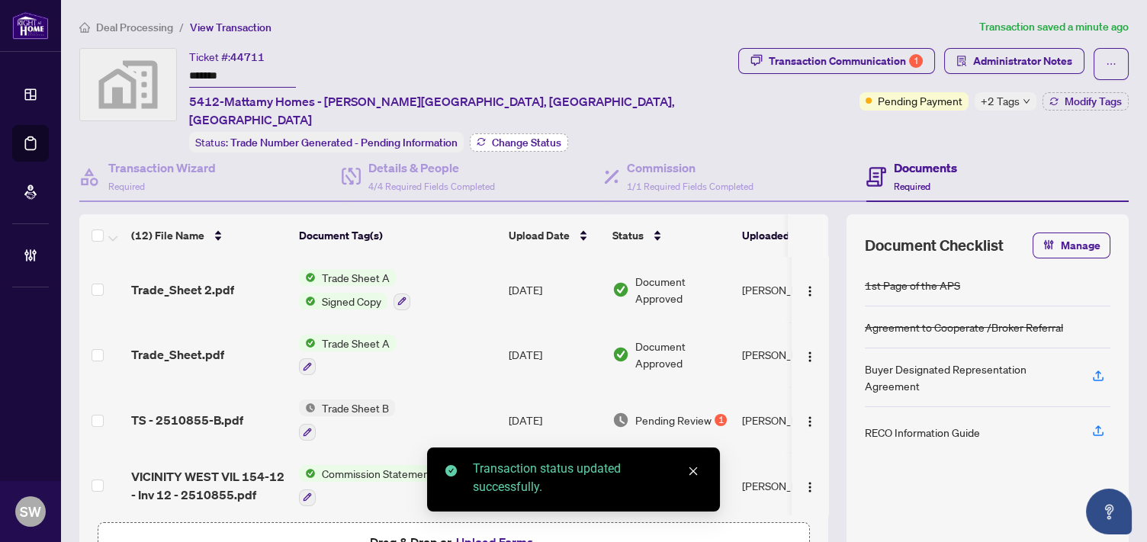
click at [544, 137] on span "Change Status" at bounding box center [526, 142] width 69 height 11
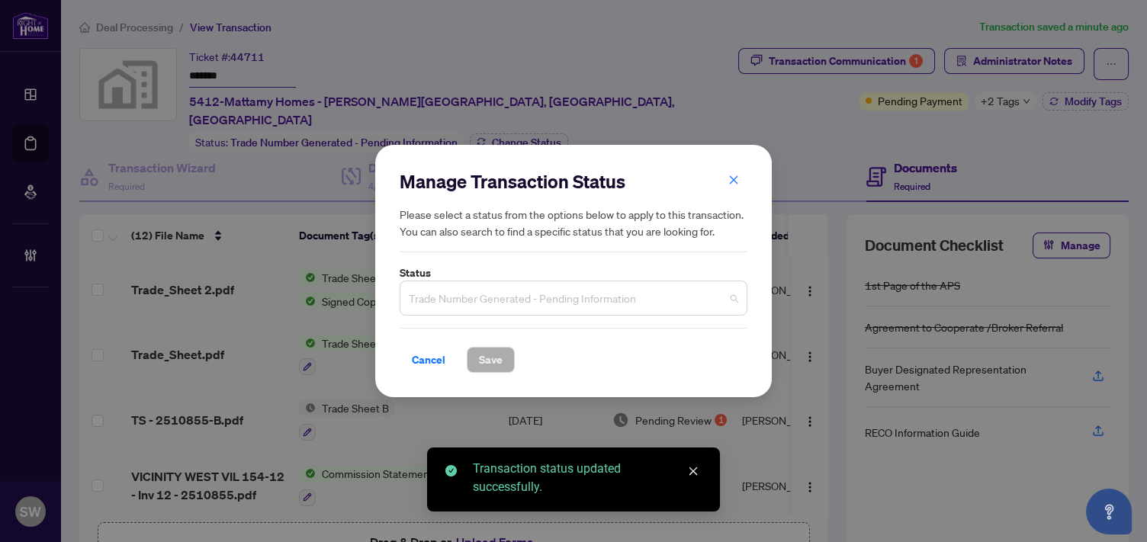
click at [480, 302] on span "Trade Number Generated - Pending Information" at bounding box center [573, 298] width 329 height 29
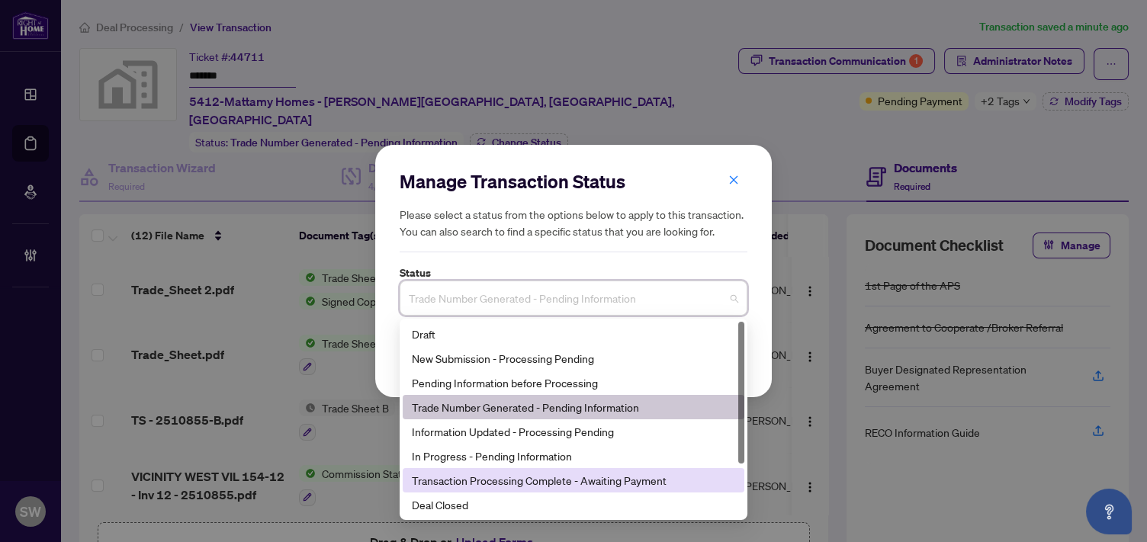
click at [582, 482] on div "Transaction Processing Complete - Awaiting Payment" at bounding box center [573, 480] width 323 height 17
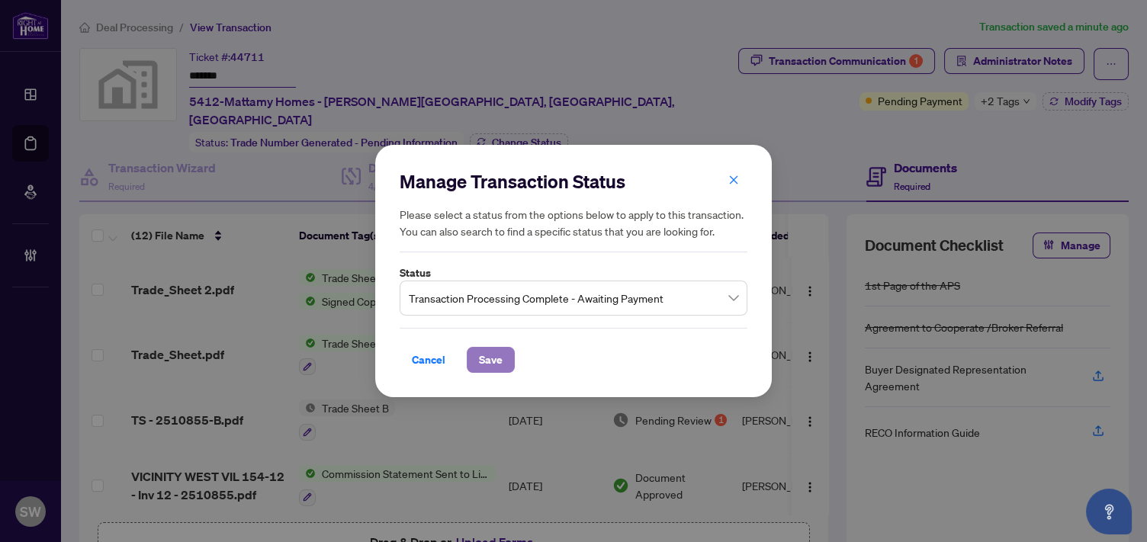
click at [496, 358] on span "Save" at bounding box center [491, 360] width 24 height 24
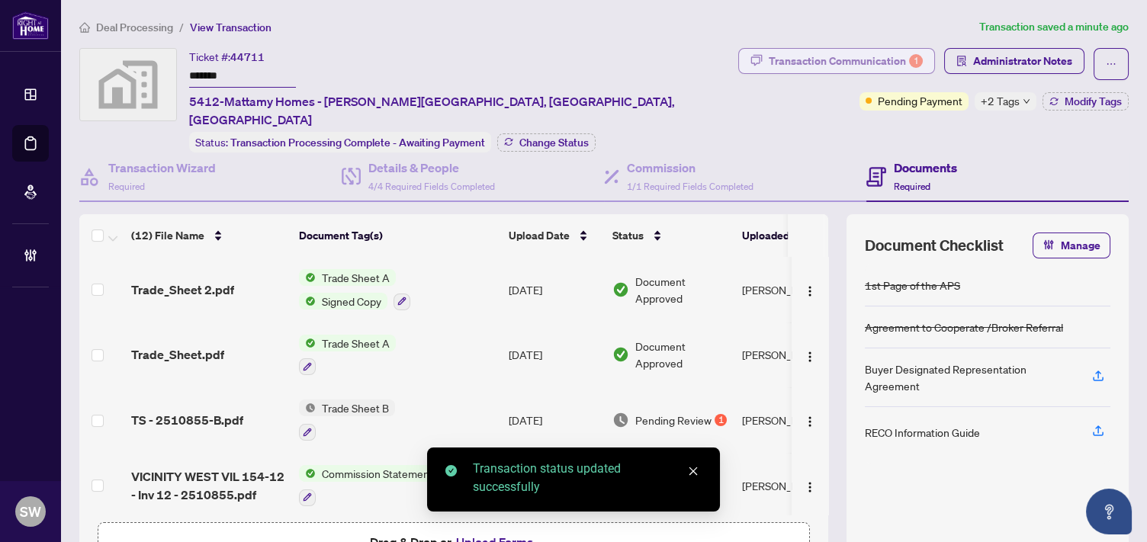
click at [822, 63] on div "Transaction Communication 1" at bounding box center [846, 61] width 154 height 24
type textarea "**********"
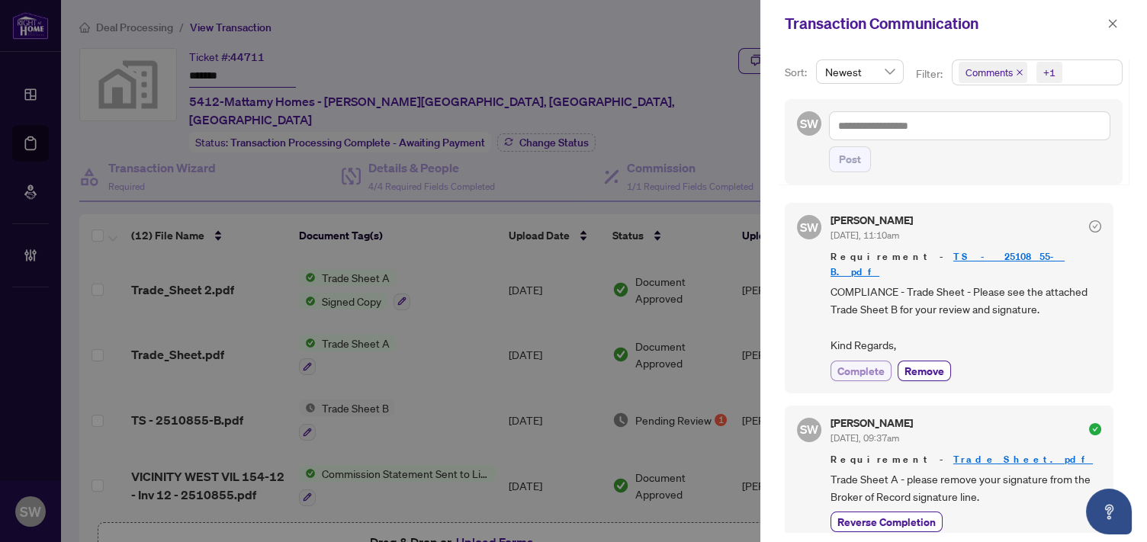
click at [866, 363] on span "Complete" at bounding box center [860, 371] width 47 height 16
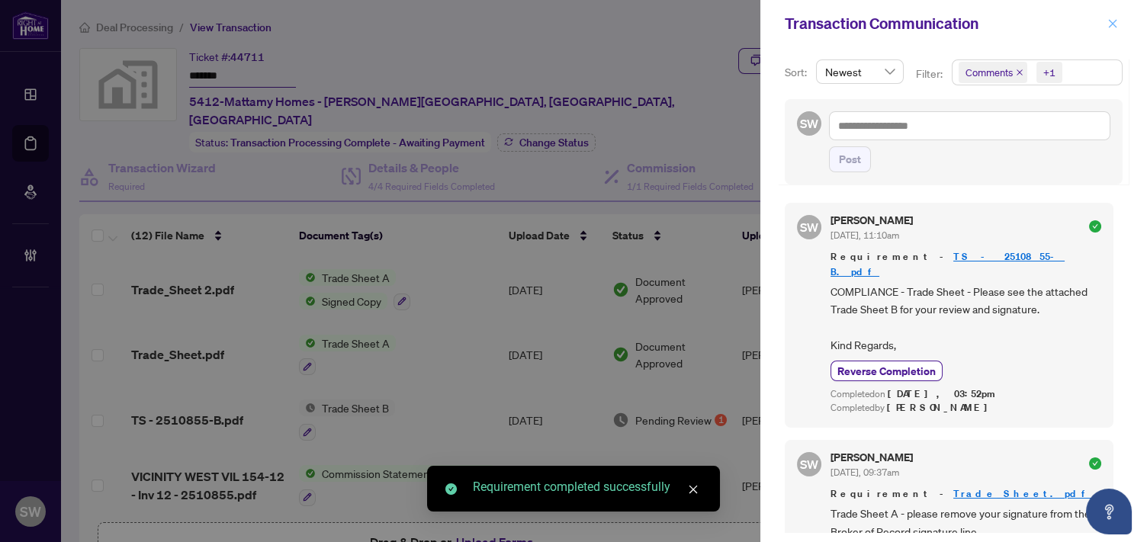
click at [1113, 19] on icon "close" at bounding box center [1112, 23] width 11 height 11
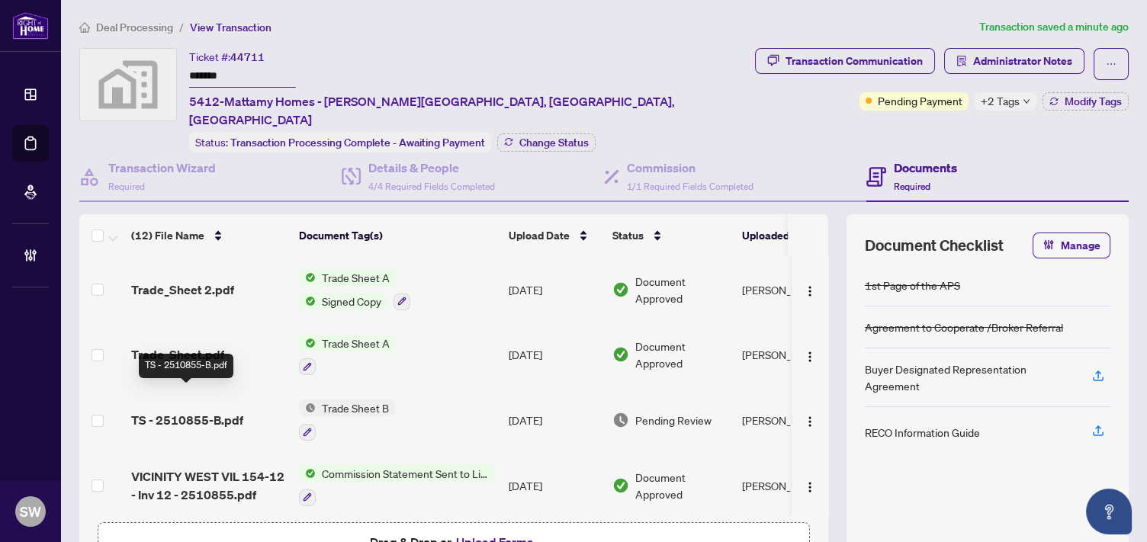
click at [235, 411] on span "TS - 2510855-B.pdf" at bounding box center [187, 420] width 112 height 18
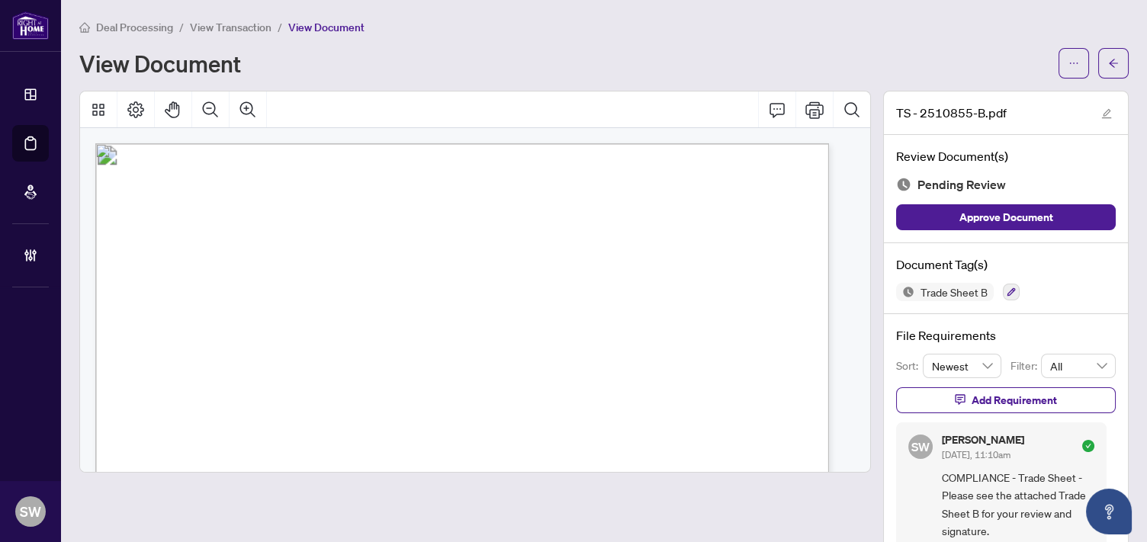
scroll to position [50, 0]
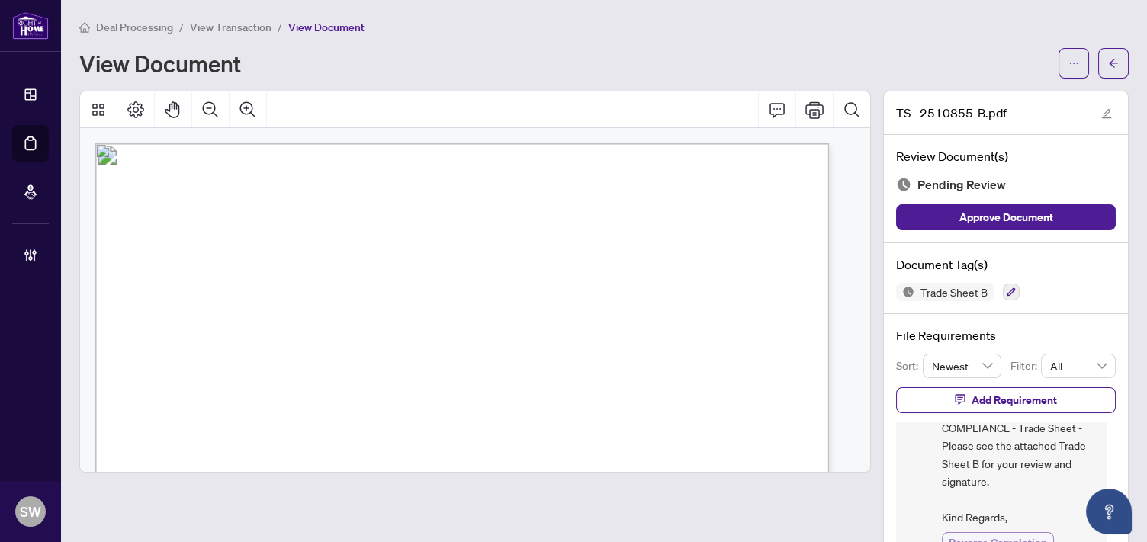
click at [994, 537] on span "Reverse Completion" at bounding box center [998, 543] width 98 height 16
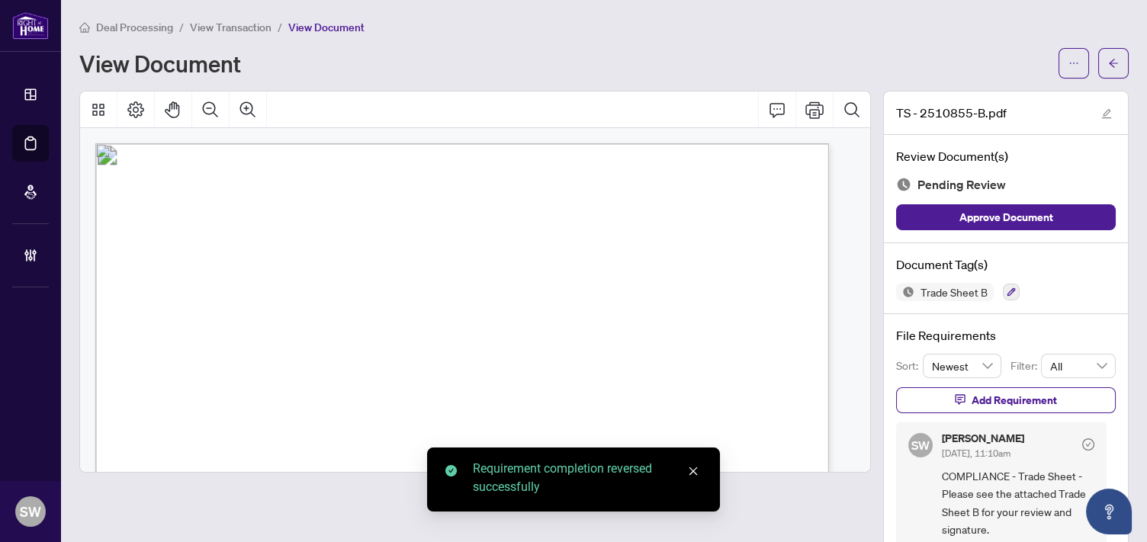
scroll to position [1, 0]
click at [1108, 64] on icon "arrow-left" at bounding box center [1113, 63] width 11 height 11
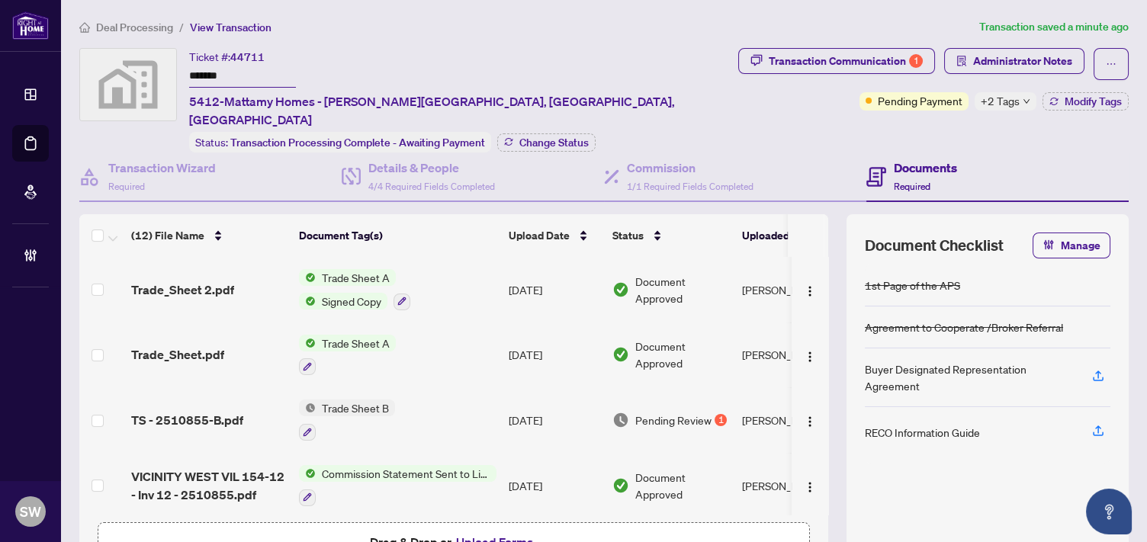
click at [1023, 98] on icon "down" at bounding box center [1027, 102] width 8 height 8
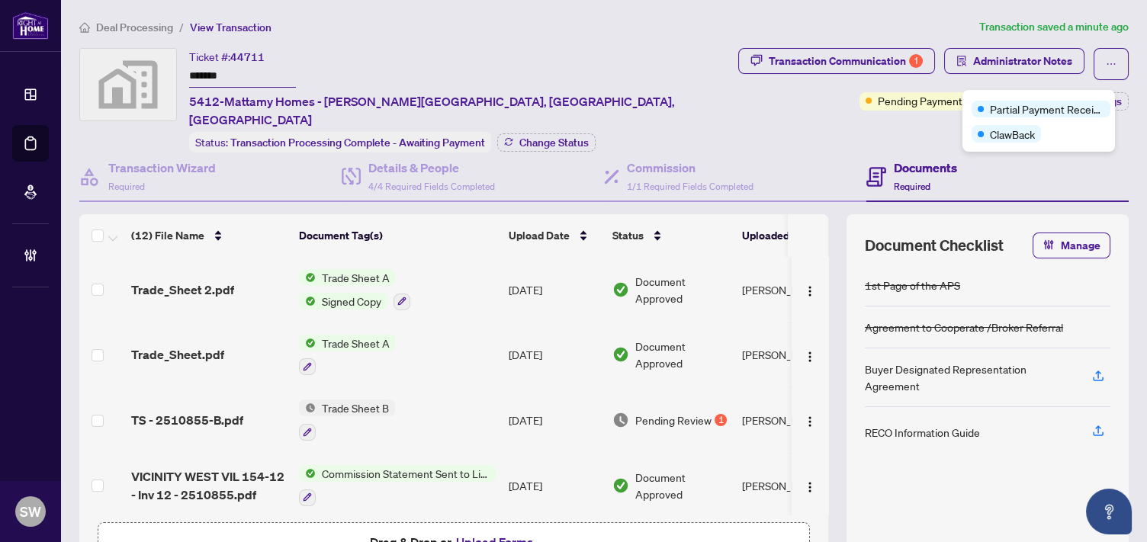
click at [680, 109] on div "Ticket #: 44711 ******* 5412-Mattamy Homes - [PERSON_NAME], [GEOGRAPHIC_DATA], …" at bounding box center [405, 100] width 653 height 104
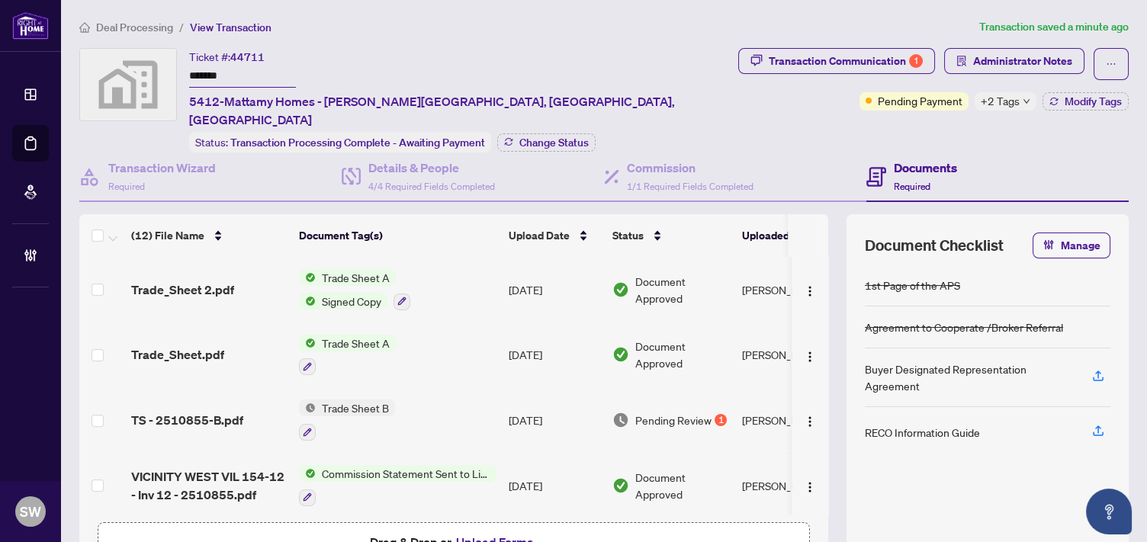
click at [131, 24] on span "Deal Processing" at bounding box center [134, 28] width 77 height 14
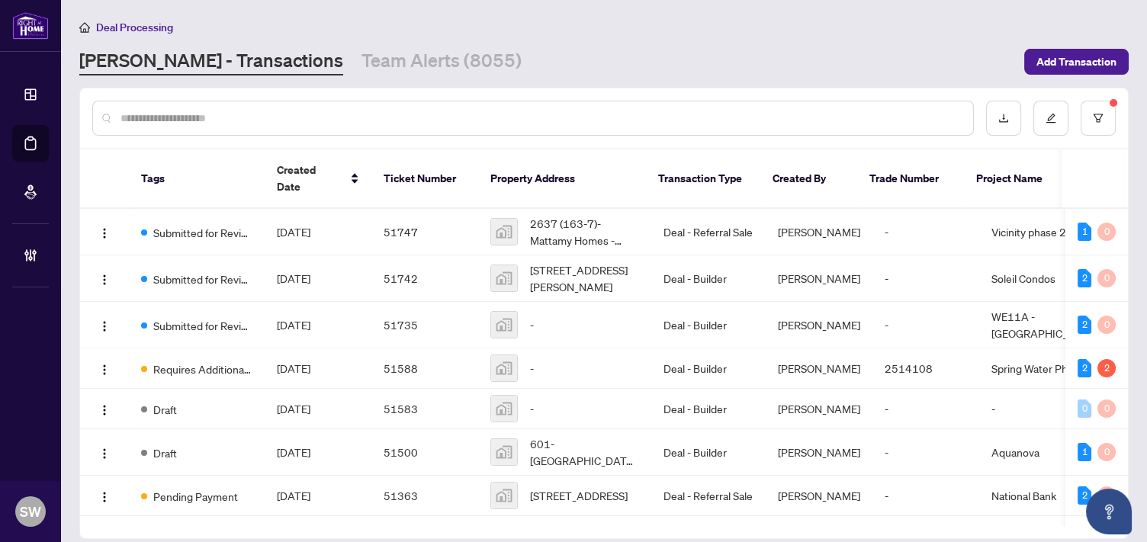
click at [164, 125] on div at bounding box center [533, 118] width 882 height 35
click at [164, 119] on input "text" at bounding box center [540, 118] width 840 height 17
paste input "**********"
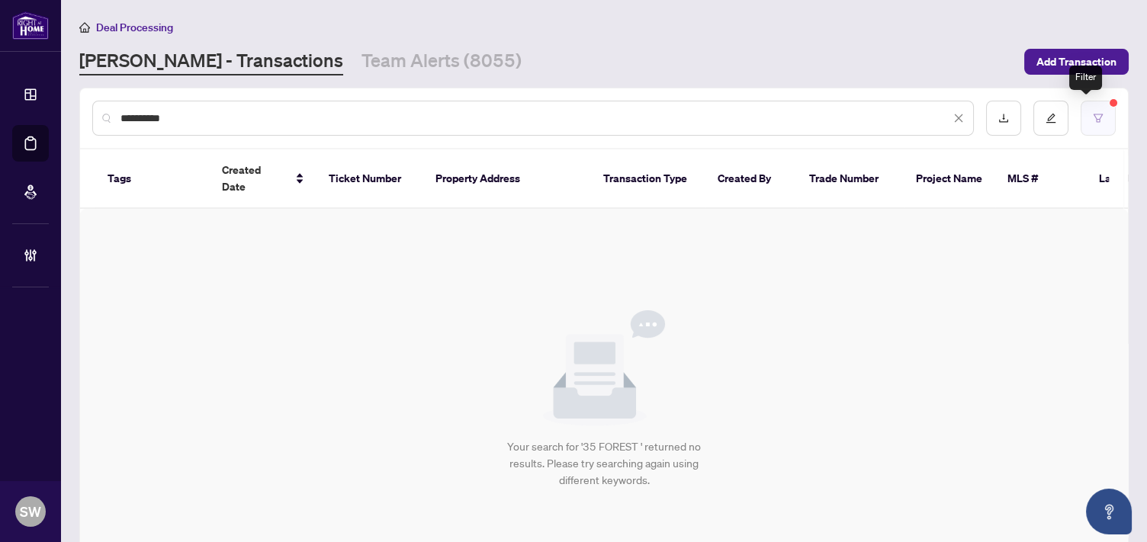
click at [1093, 114] on icon "filter" at bounding box center [1098, 118] width 11 height 11
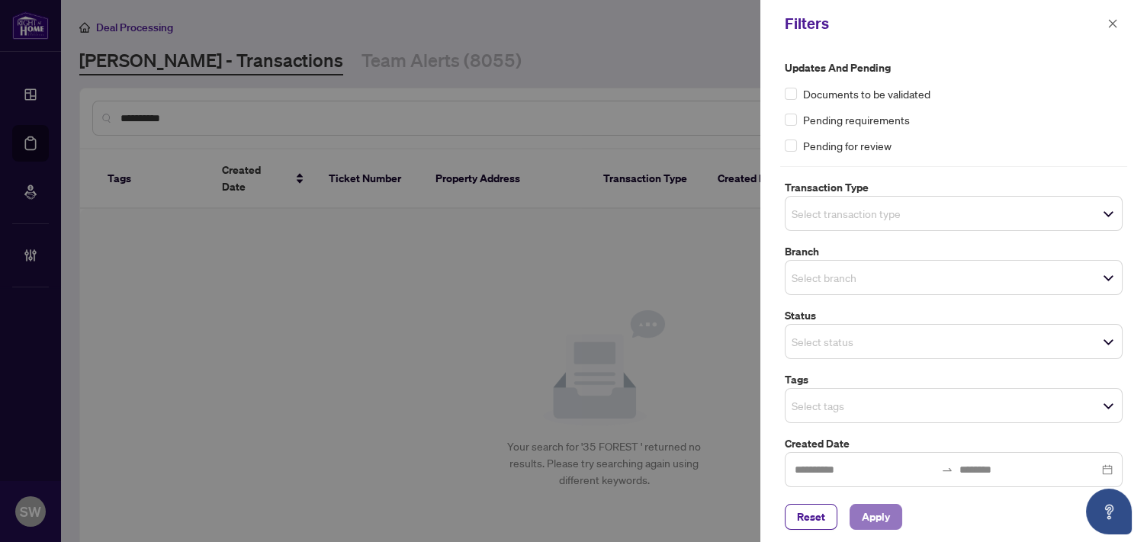
click at [880, 517] on span "Apply" at bounding box center [876, 517] width 28 height 24
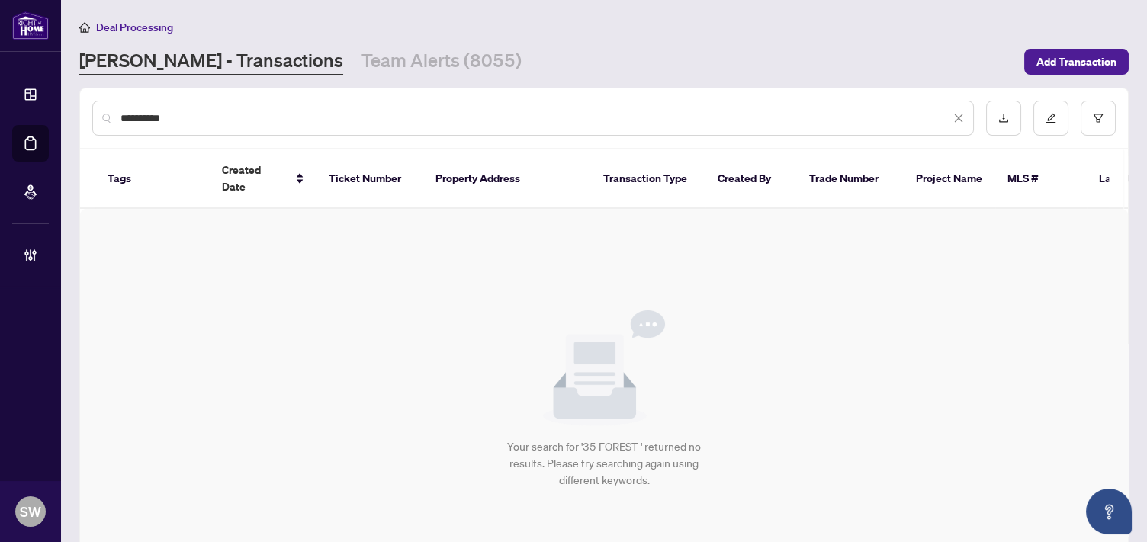
click at [187, 117] on input "*********" at bounding box center [535, 118] width 830 height 17
click at [320, 124] on input "*********" at bounding box center [535, 118] width 830 height 17
drag, startPoint x: 263, startPoint y: 117, endPoint x: 34, endPoint y: 120, distance: 228.8
click at [34, 120] on div "Dashboard Deal Processing Mortgage Referrals Brokerage Management SW [PERSON_NA…" at bounding box center [573, 271] width 1147 height 542
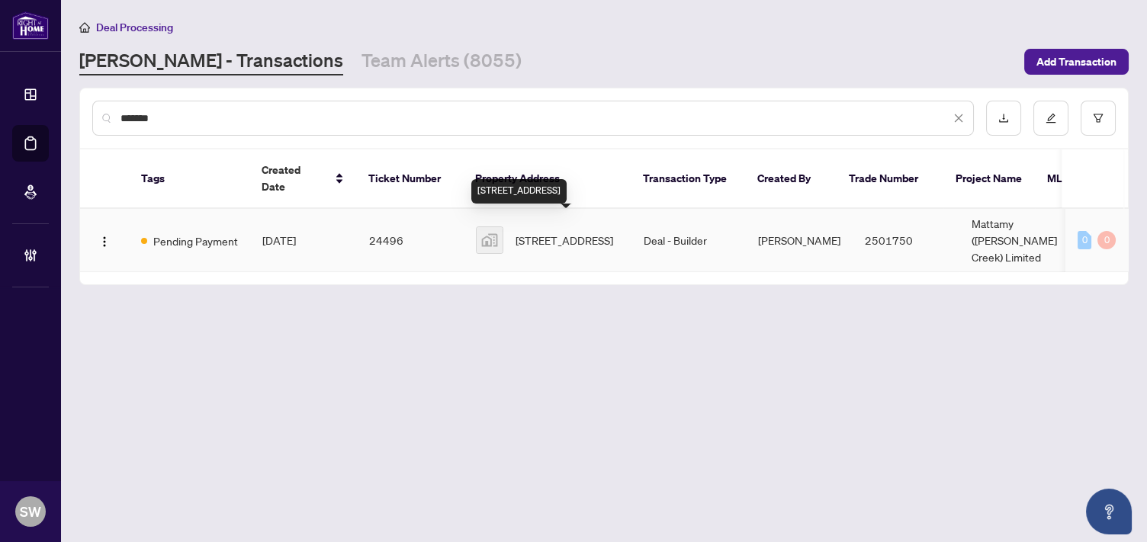
type input "*******"
click at [577, 232] on span "[STREET_ADDRESS]" at bounding box center [565, 240] width 98 height 17
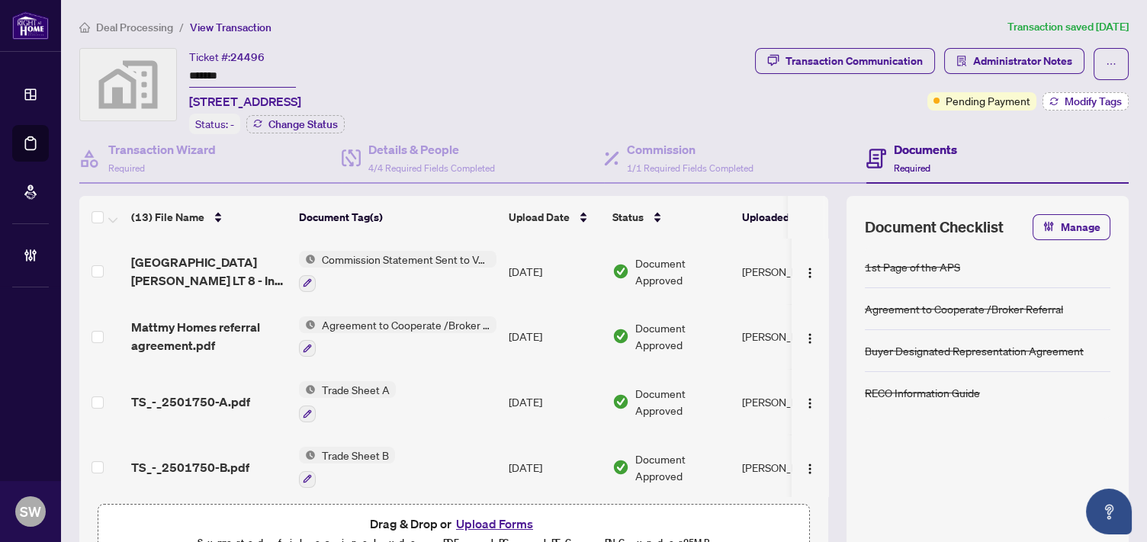
click at [1065, 101] on span "Modify Tags" at bounding box center [1093, 101] width 57 height 11
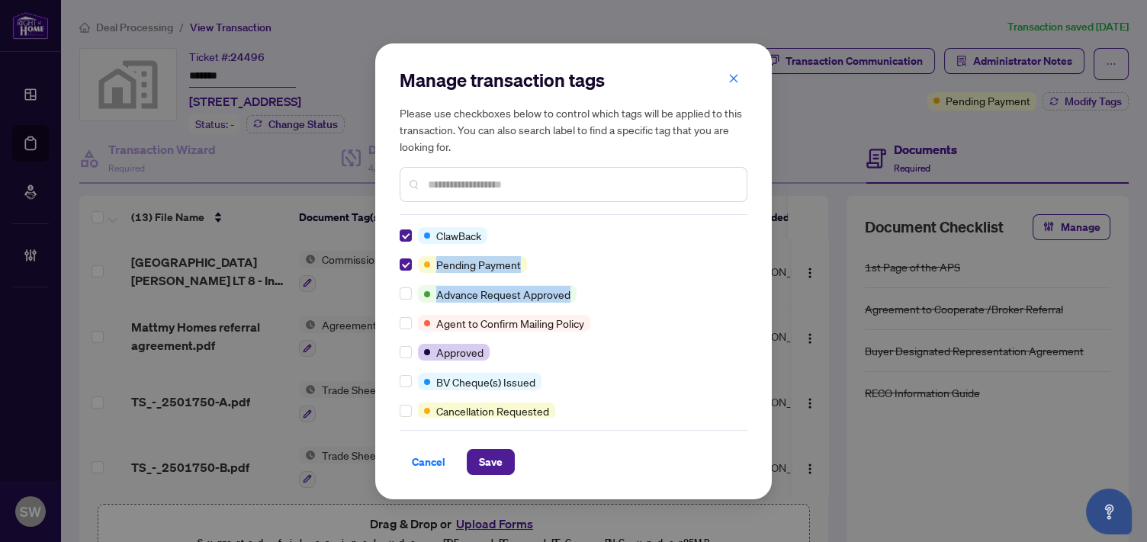
drag, startPoint x: 742, startPoint y: 245, endPoint x: 738, endPoint y: 286, distance: 41.4
click at [738, 286] on div "ClawBack Pending Payment Advance Request Approved Agent to Confirm Mailing Poli…" at bounding box center [574, 322] width 348 height 191
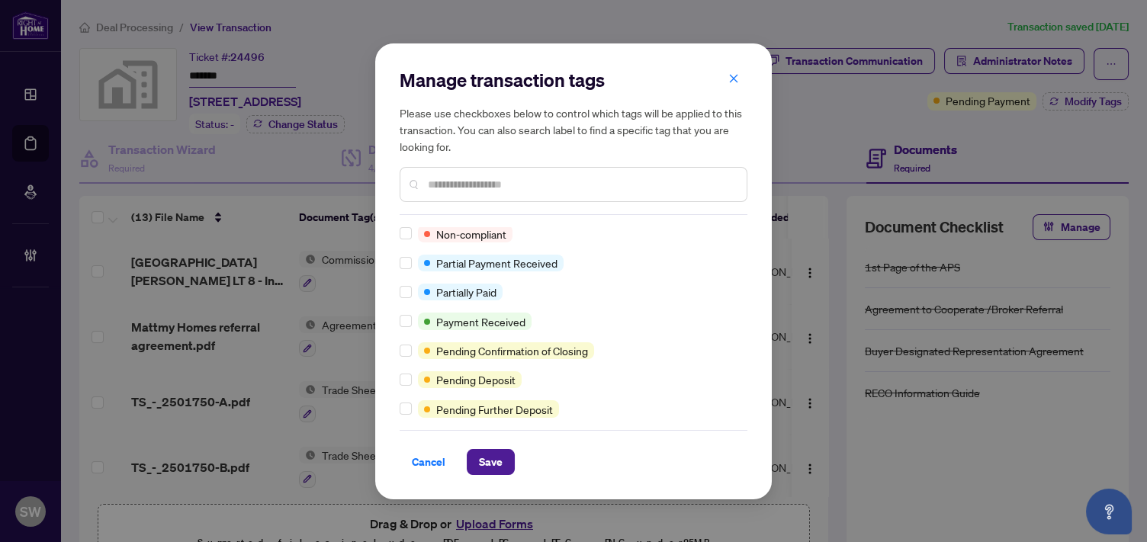
scroll to position [5, 0]
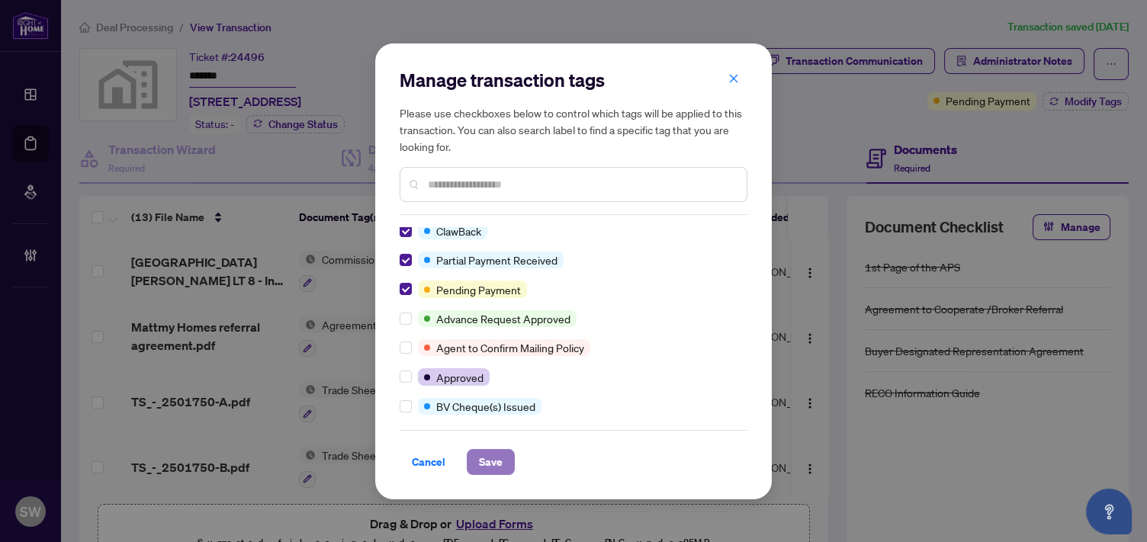
click at [503, 464] on button "Save" at bounding box center [491, 462] width 48 height 26
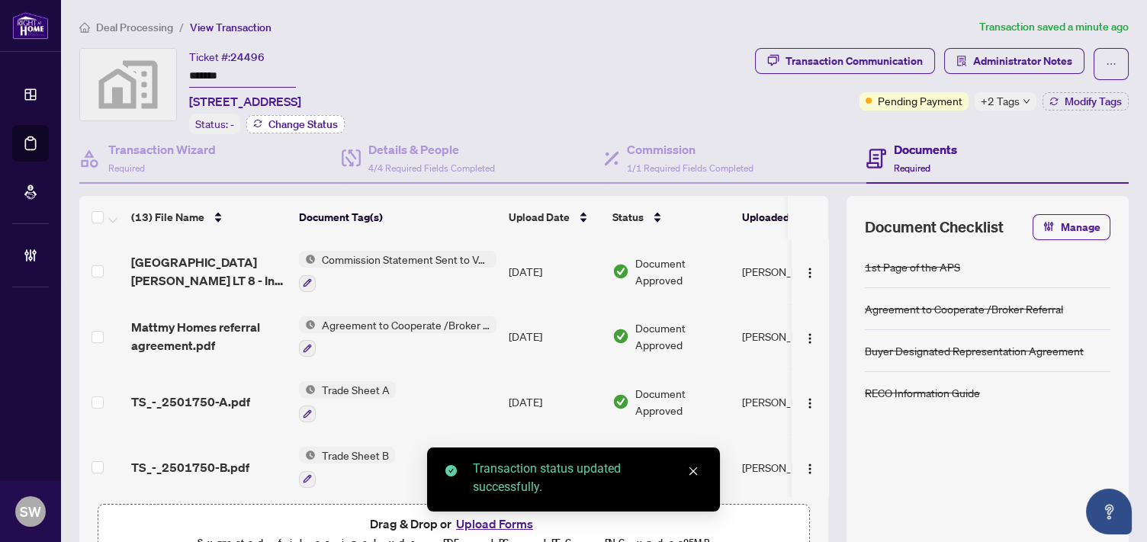
click at [317, 119] on span "Change Status" at bounding box center [302, 124] width 69 height 11
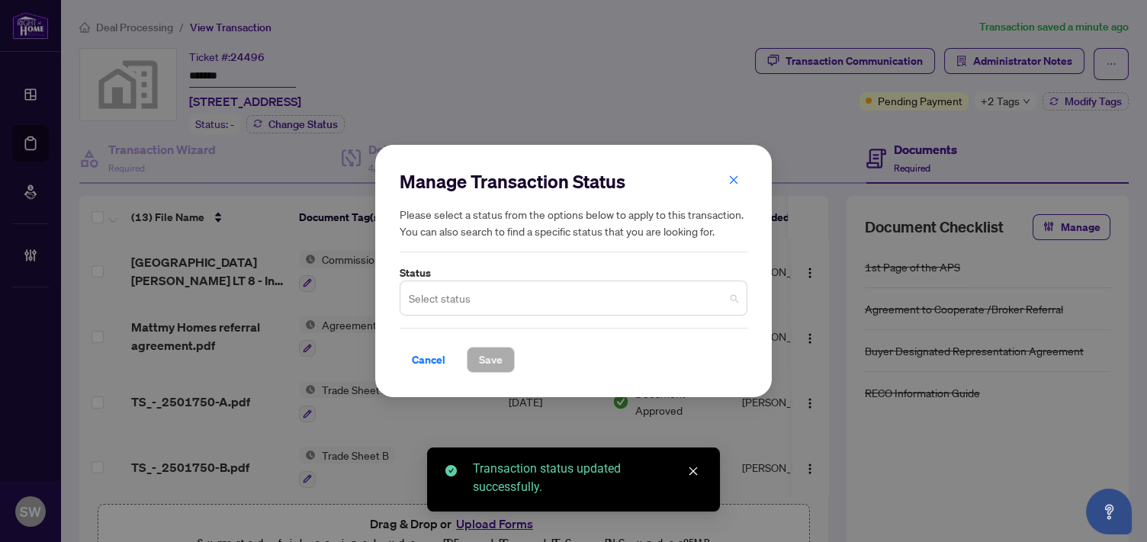
click at [490, 300] on input "search" at bounding box center [567, 301] width 316 height 34
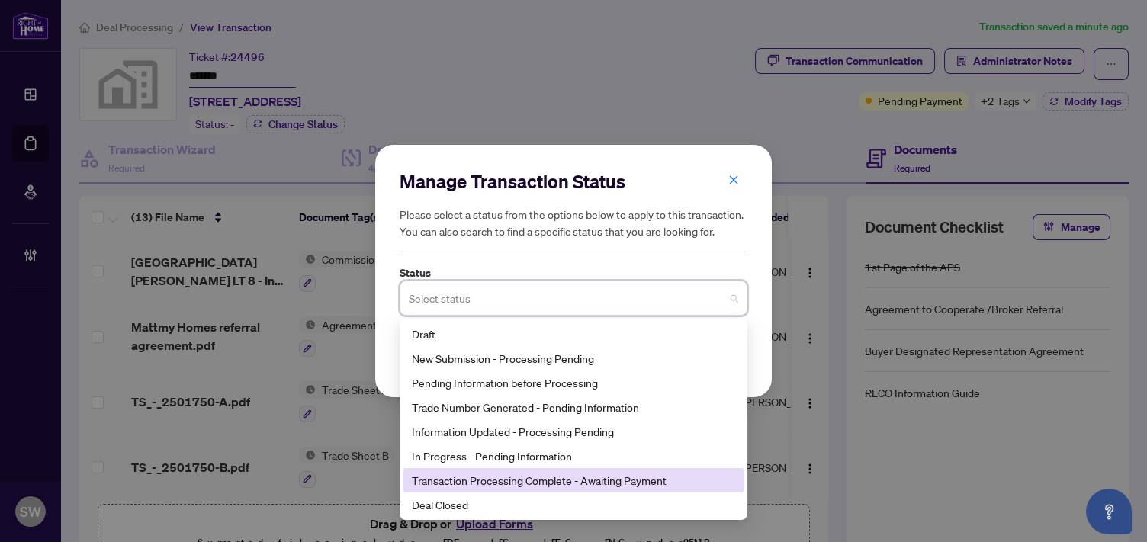
click at [559, 479] on div "Transaction Processing Complete - Awaiting Payment" at bounding box center [573, 480] width 323 height 17
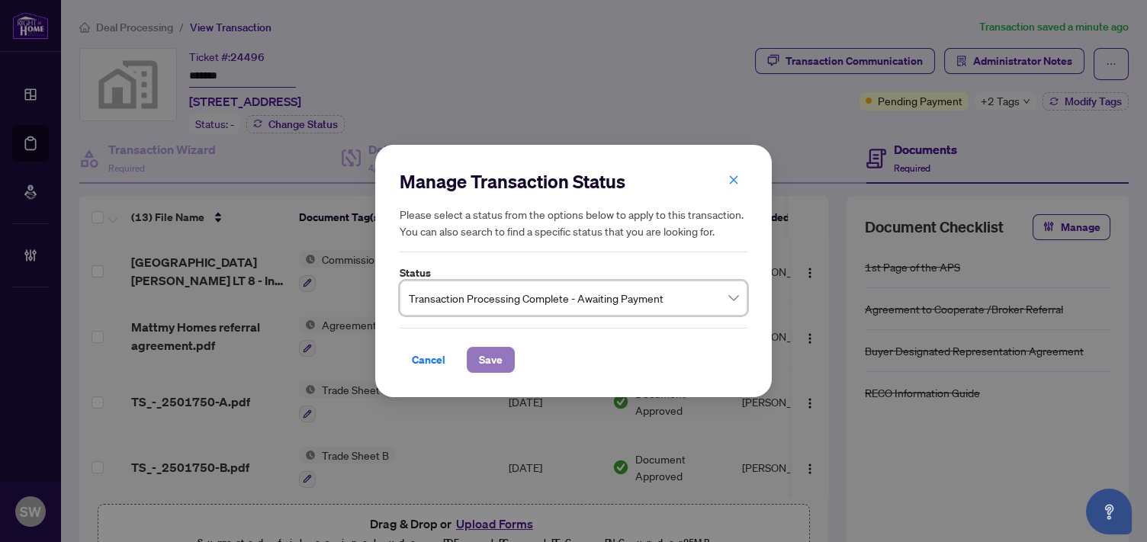
click at [487, 360] on span "Save" at bounding box center [491, 360] width 24 height 24
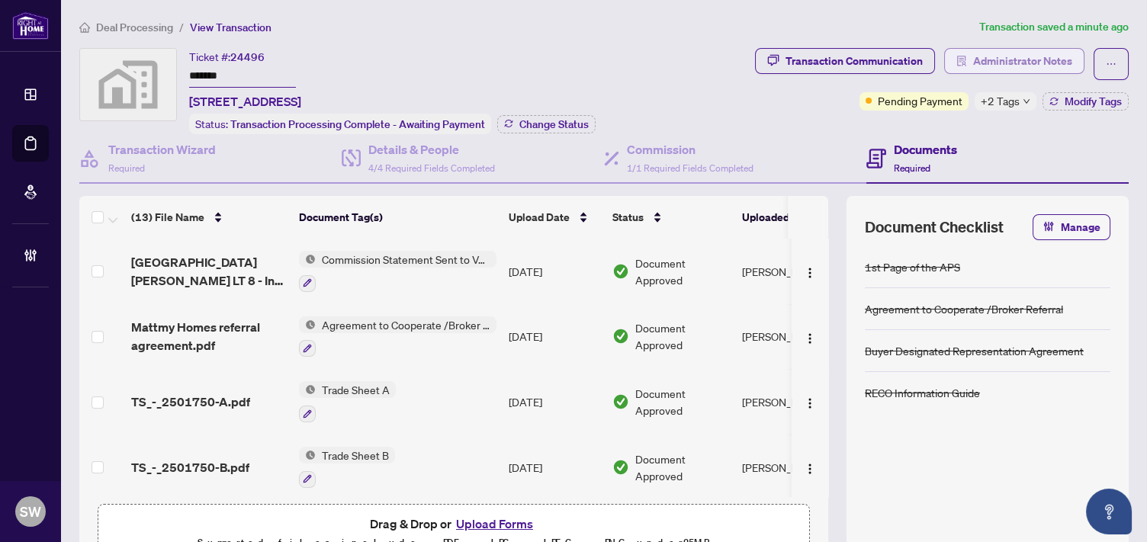
click at [1054, 59] on span "Administrator Notes" at bounding box center [1022, 61] width 99 height 24
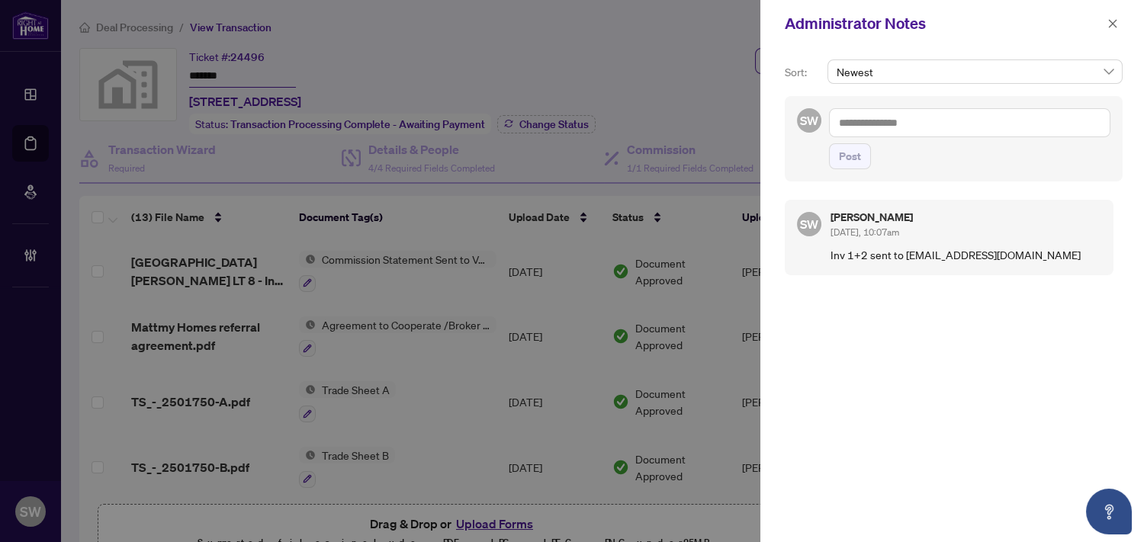
click at [886, 121] on textarea at bounding box center [969, 122] width 281 height 29
type textarea "**********"
click at [857, 155] on span "Post" at bounding box center [850, 156] width 22 height 24
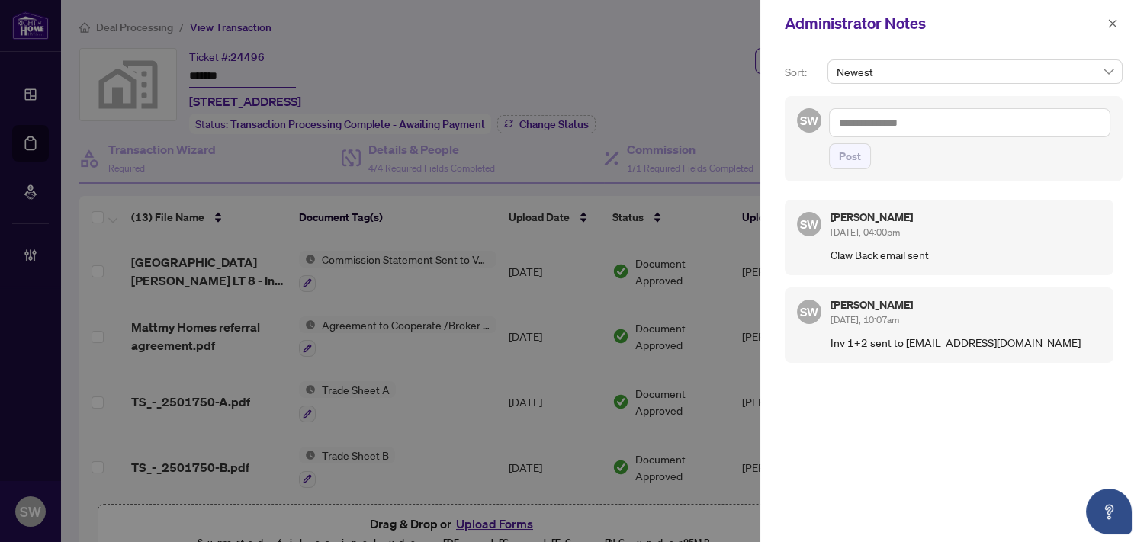
click at [400, 12] on div at bounding box center [573, 271] width 1147 height 542
click at [1111, 25] on icon "close" at bounding box center [1112, 23] width 11 height 11
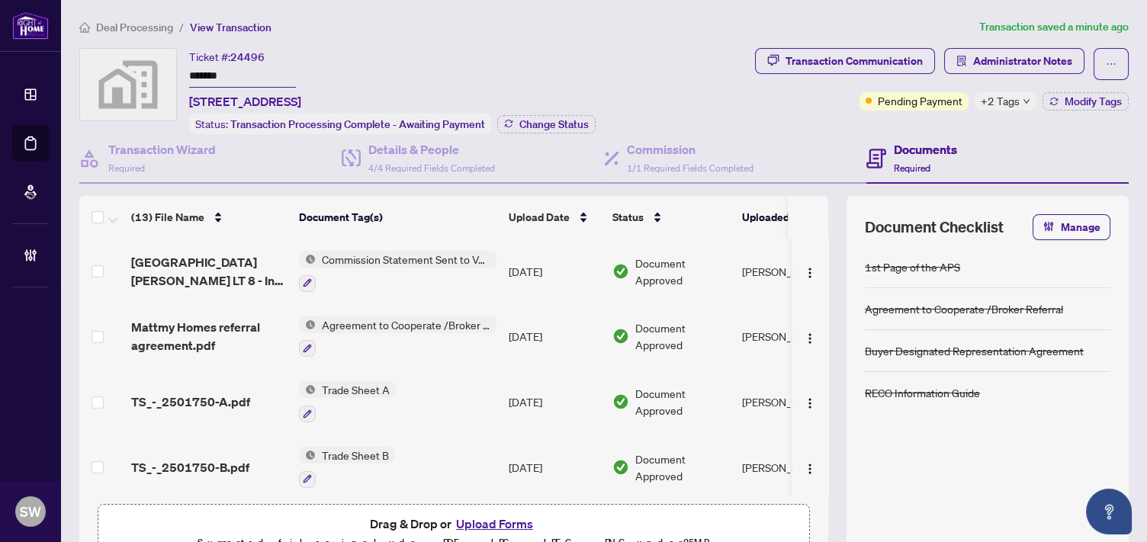
click at [117, 31] on span "Deal Processing" at bounding box center [134, 28] width 77 height 14
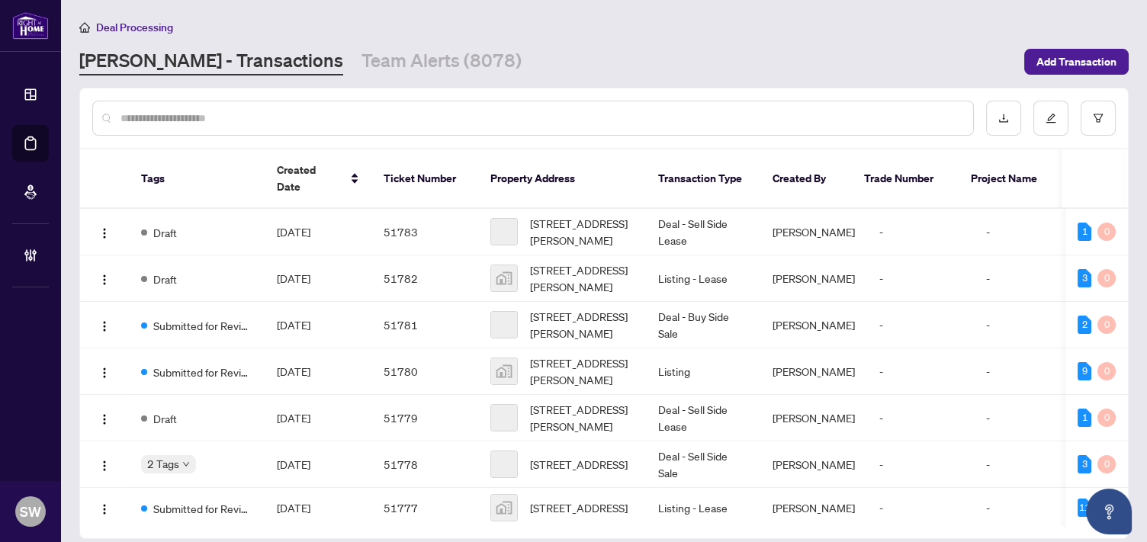
click at [241, 114] on input "text" at bounding box center [540, 118] width 840 height 17
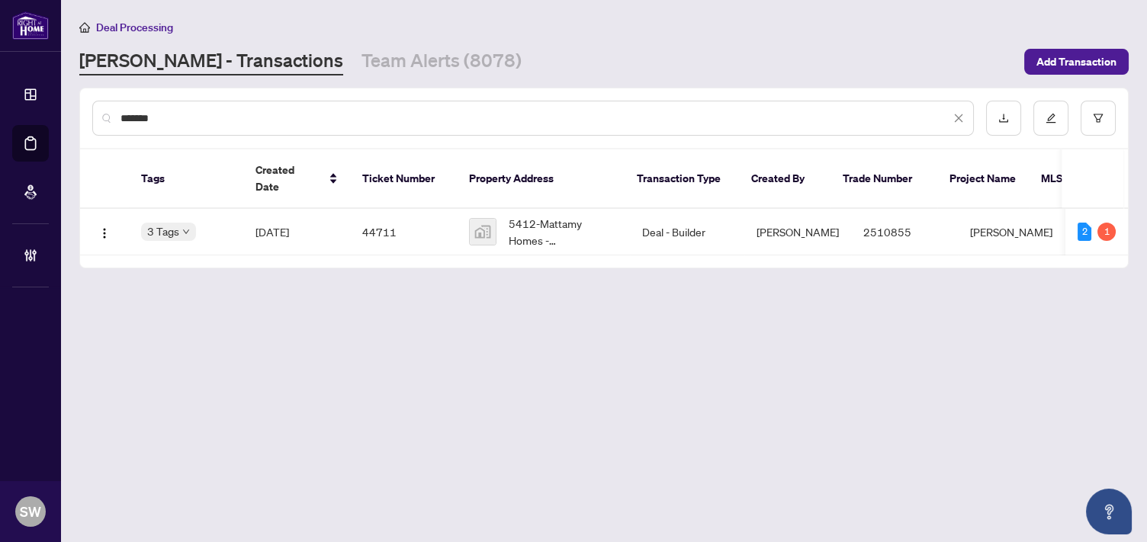
type input "*******"
click at [289, 225] on span "[DATE]" at bounding box center [272, 232] width 34 height 14
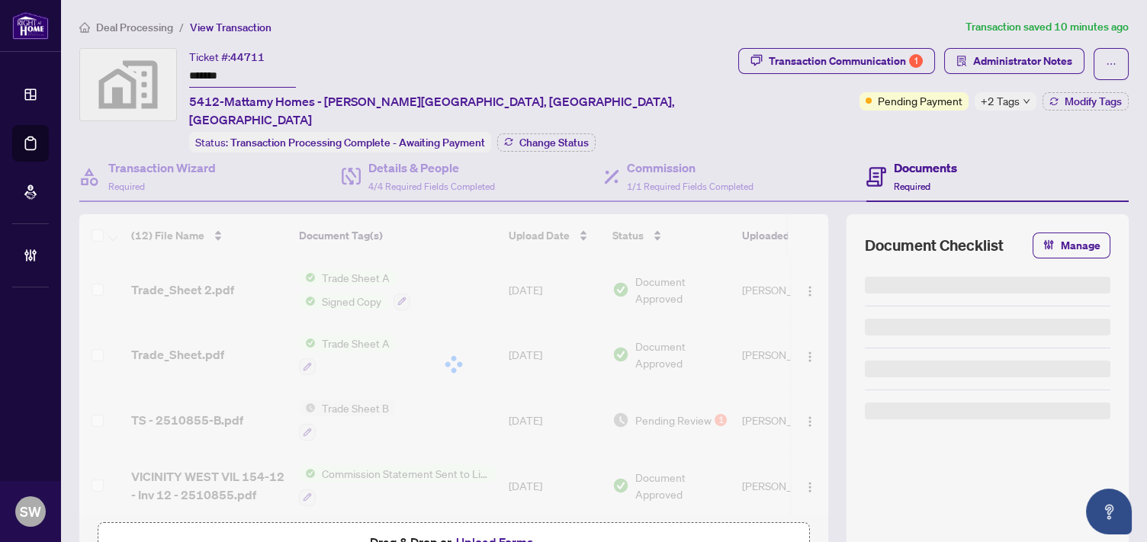
click at [1042, 64] on span "Administrator Notes" at bounding box center [1022, 61] width 99 height 24
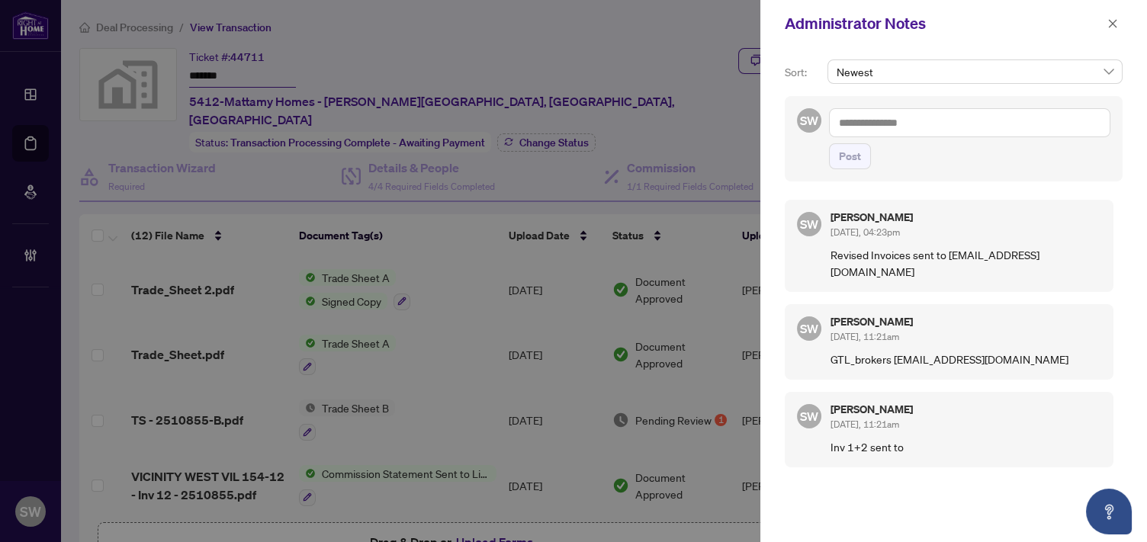
click at [856, 120] on textarea at bounding box center [969, 122] width 281 height 29
drag, startPoint x: 890, startPoint y: 119, endPoint x: 891, endPoint y: 127, distance: 8.5
click at [890, 119] on textarea "**********" at bounding box center [969, 122] width 281 height 29
type textarea "**********"
click at [853, 157] on span "Post" at bounding box center [850, 156] width 22 height 24
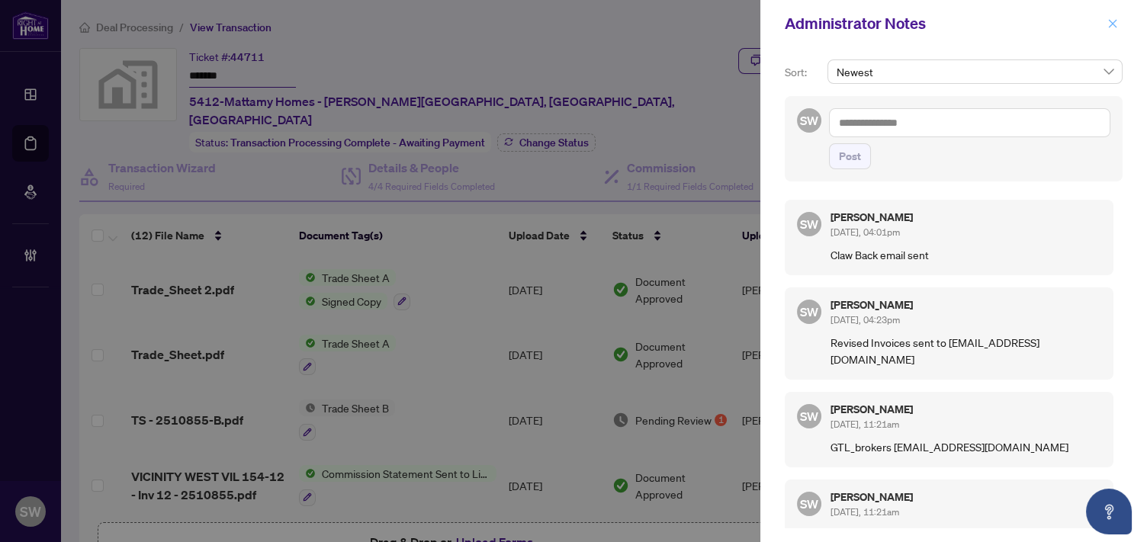
click at [1114, 25] on icon "close" at bounding box center [1113, 23] width 8 height 8
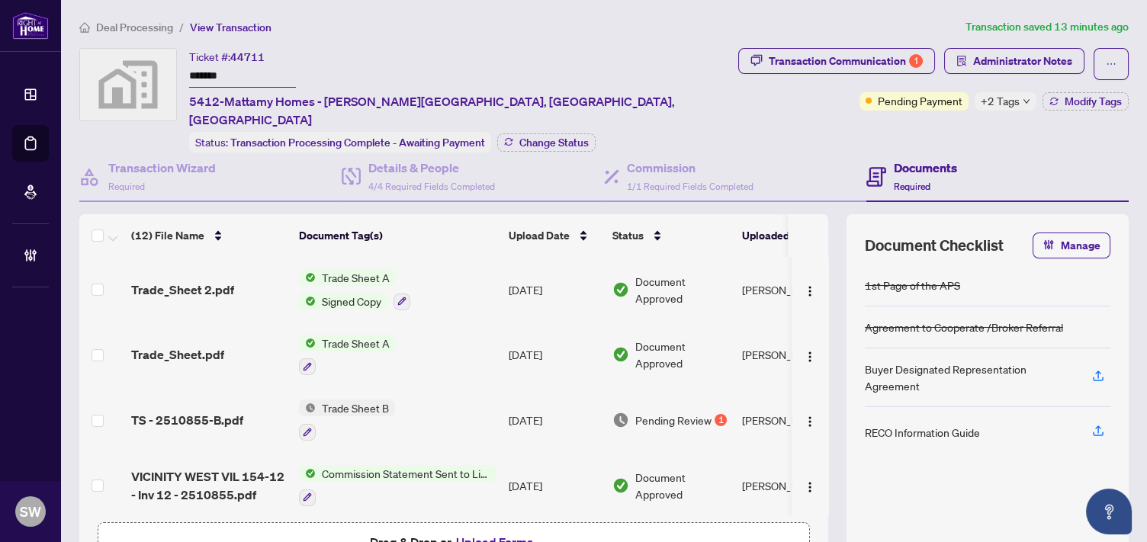
click at [134, 27] on span "Deal Processing" at bounding box center [134, 28] width 77 height 14
